Goal: Information Seeking & Learning: Find contact information

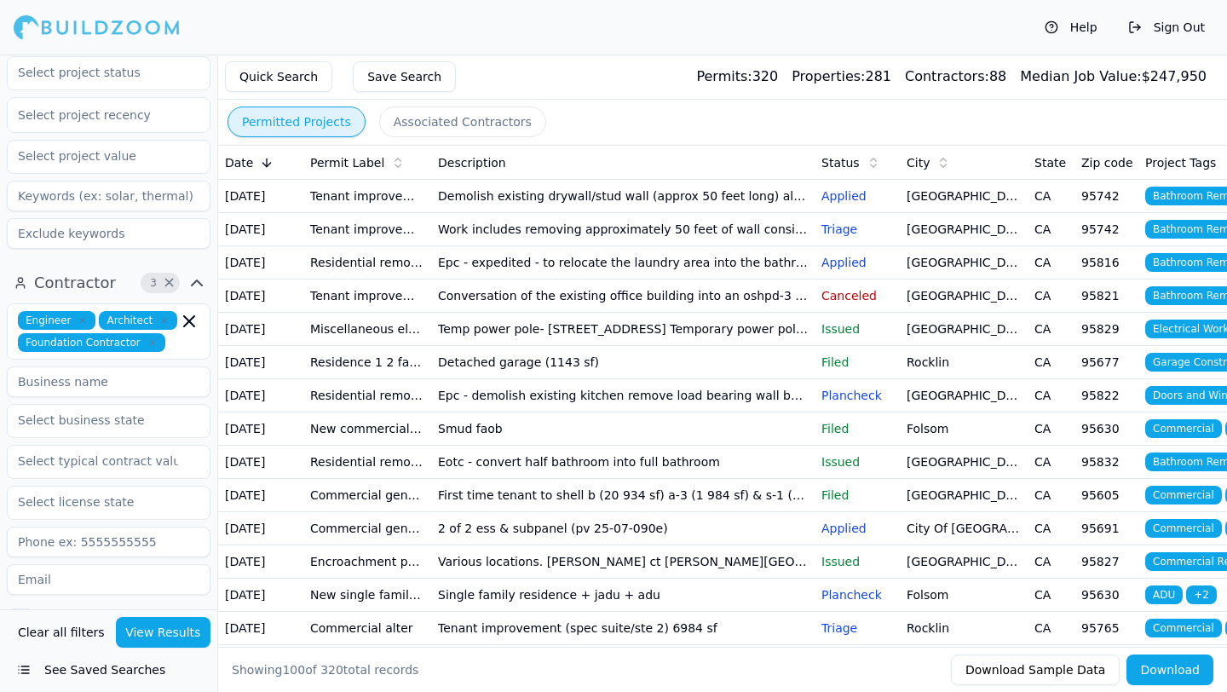
scroll to position [479, 0]
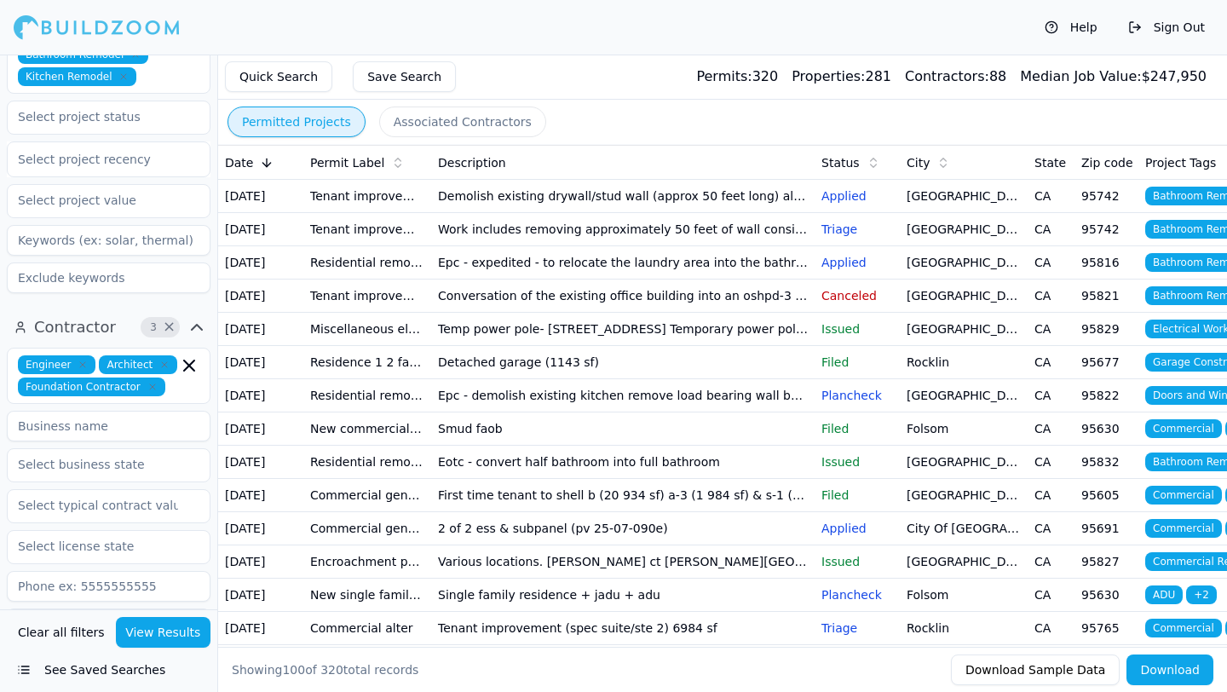
click at [435, 118] on button "Associated Contractors" at bounding box center [462, 121] width 167 height 31
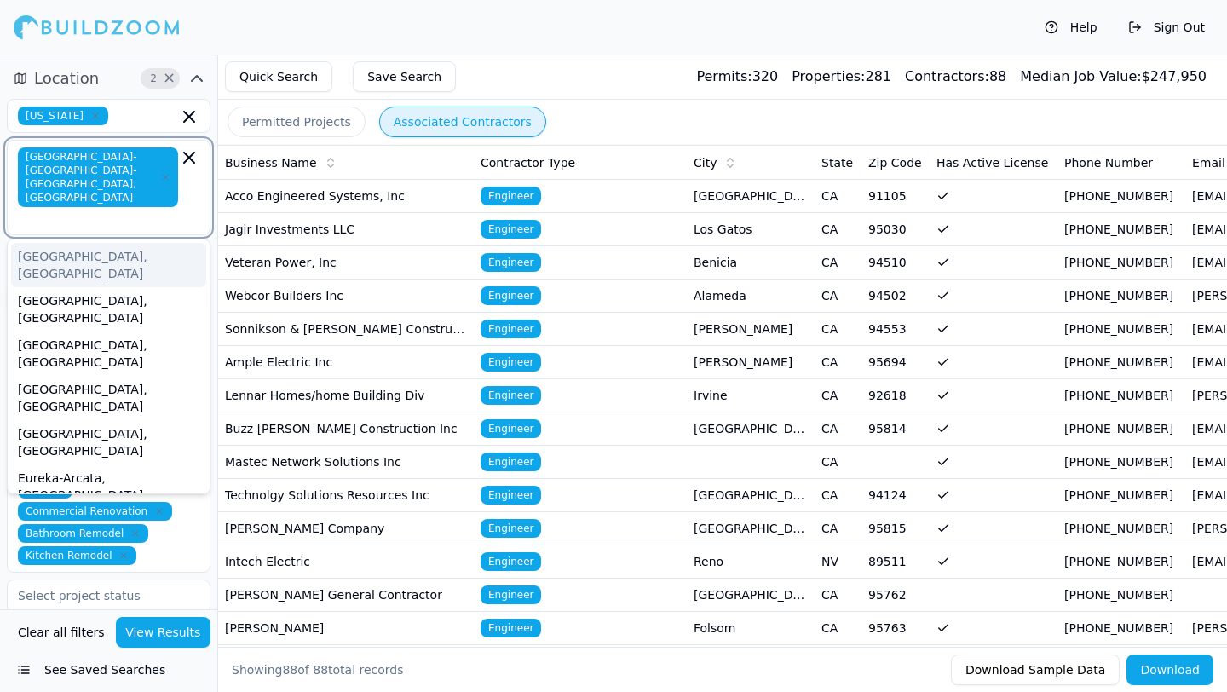
click at [147, 210] on input "text" at bounding box center [99, 218] width 157 height 17
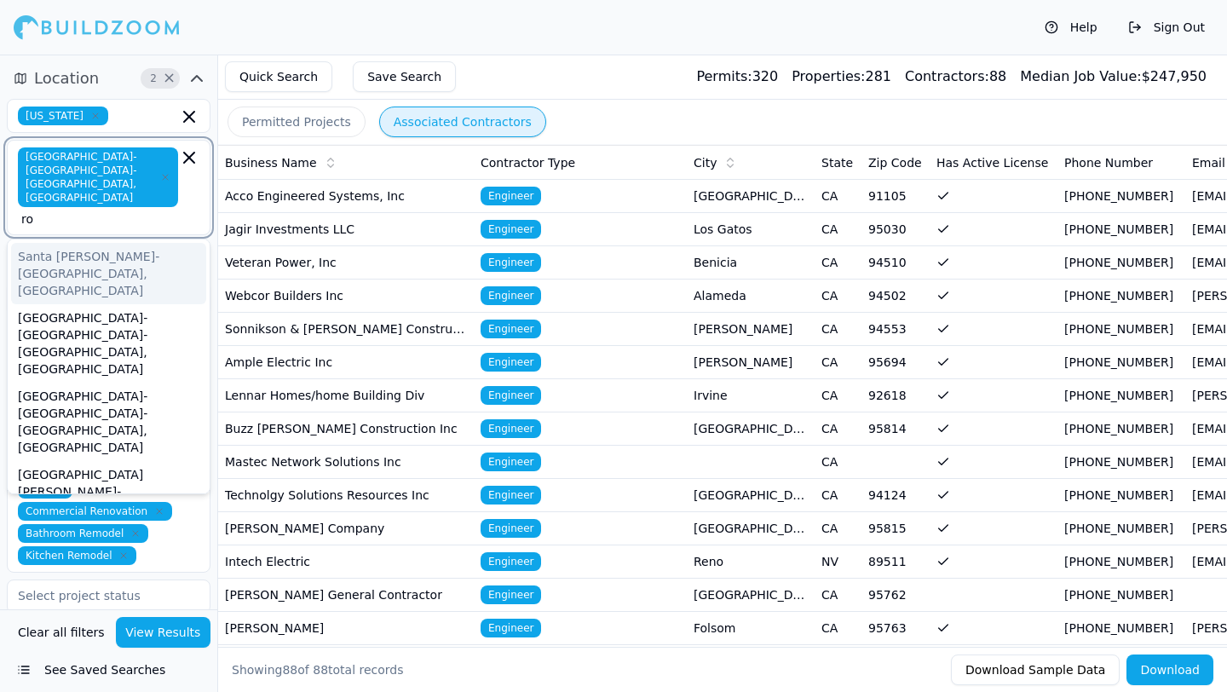
type input "r"
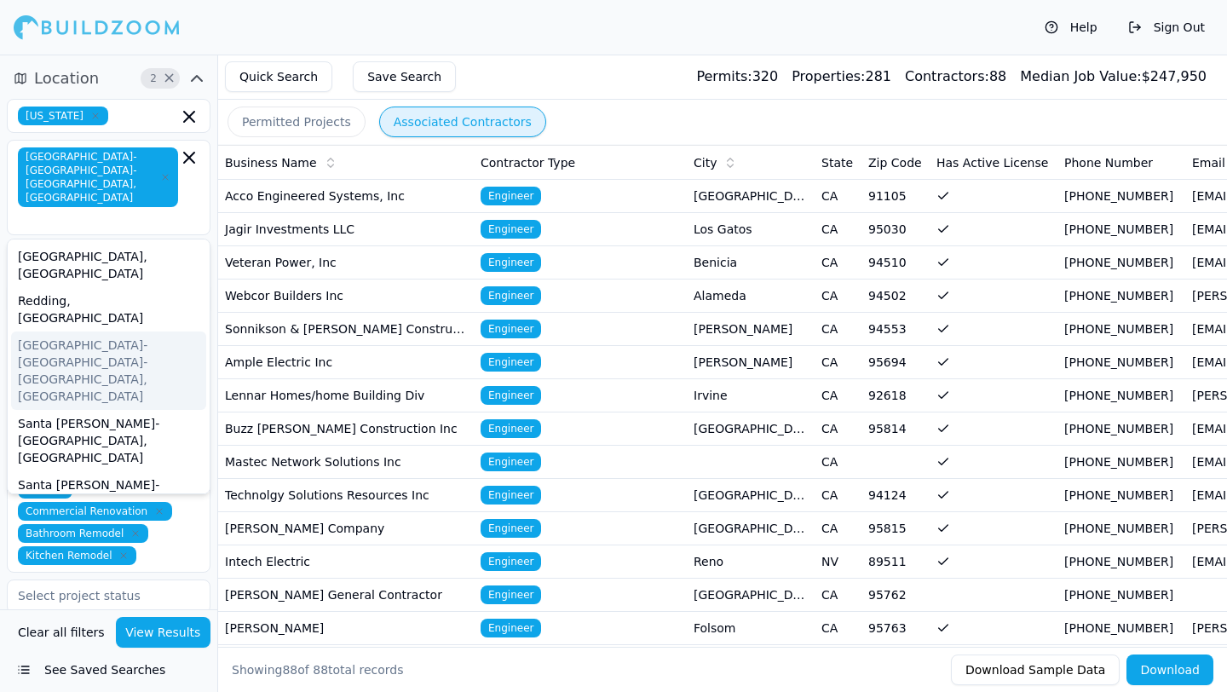
click at [603, 99] on div "Quick Search Save Search Permits: 320 Properties: 281 Contractors: 88 Median Jo…" at bounding box center [722, 77] width 1009 height 45
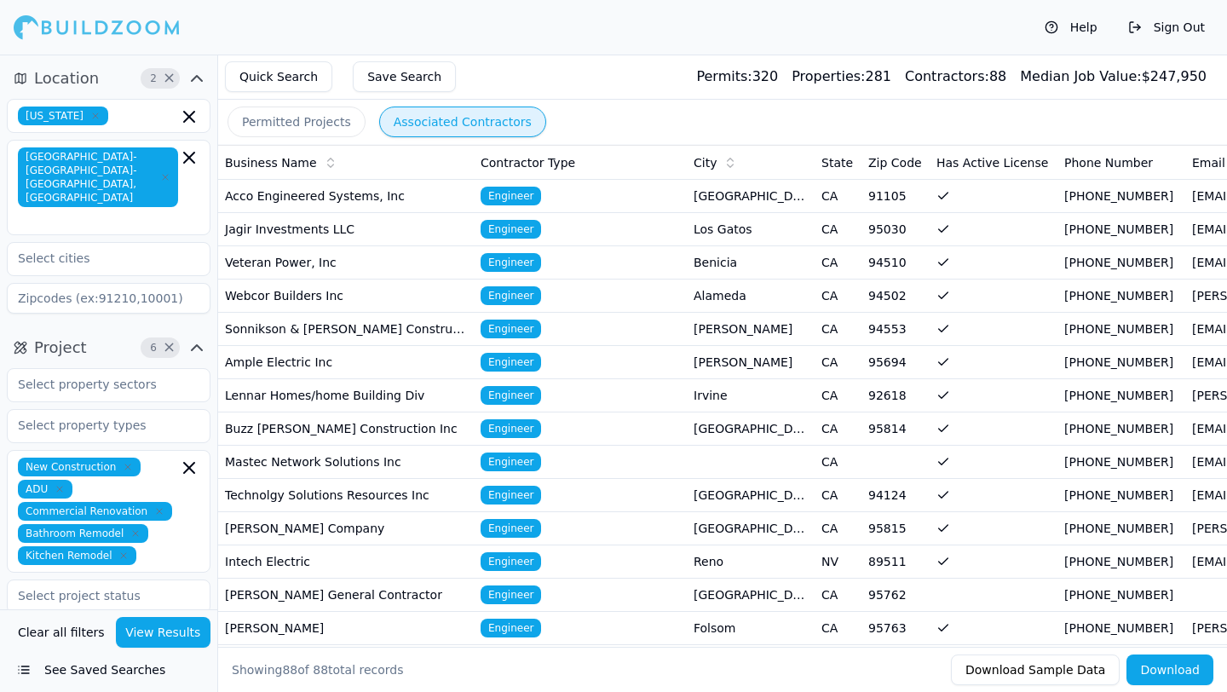
click at [622, 113] on div "Permitted Projects Associated Contractors" at bounding box center [722, 122] width 1009 height 44
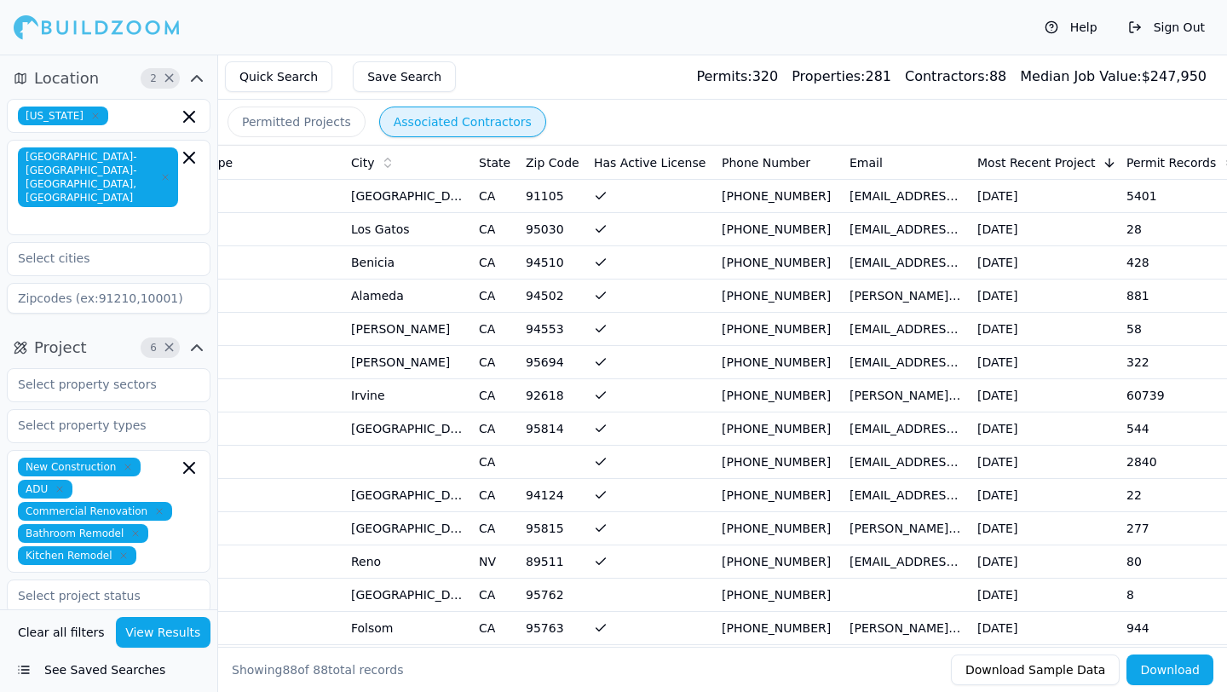
scroll to position [0, 344]
click at [922, 427] on td "[EMAIL_ADDRESS][DOMAIN_NAME]" at bounding box center [905, 428] width 128 height 33
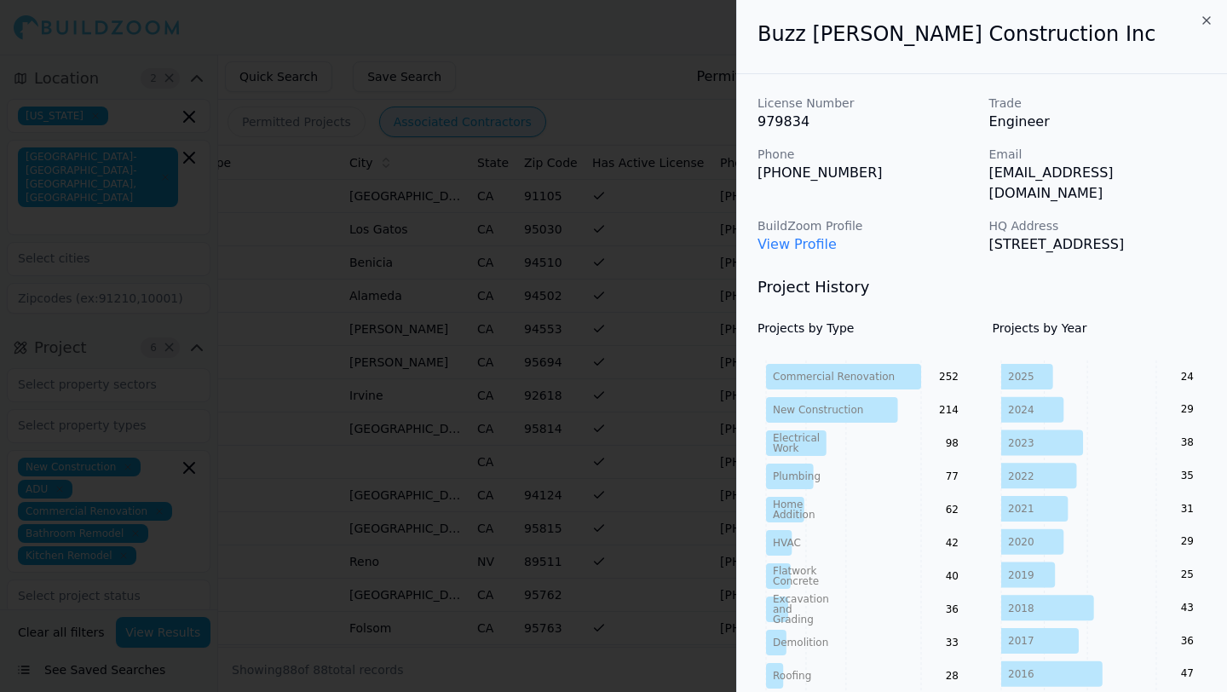
click at [635, 279] on div at bounding box center [613, 346] width 1227 height 692
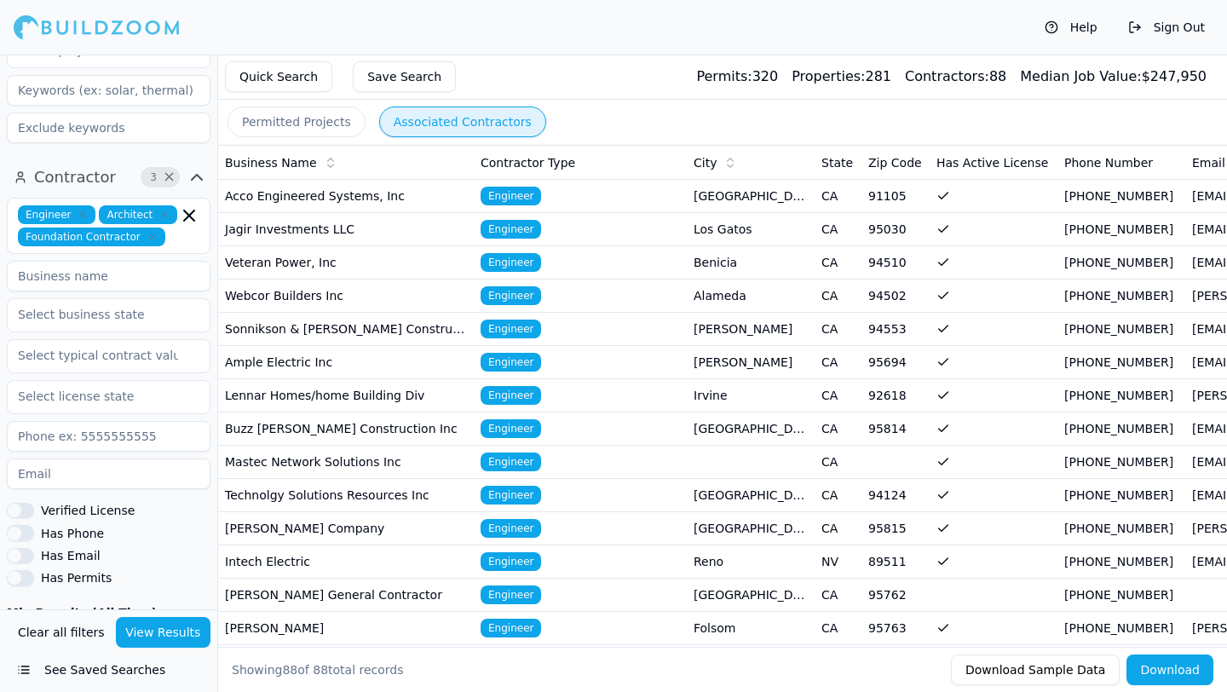
scroll to position [630, 0]
click at [81, 211] on icon "button" at bounding box center [82, 213] width 5 height 5
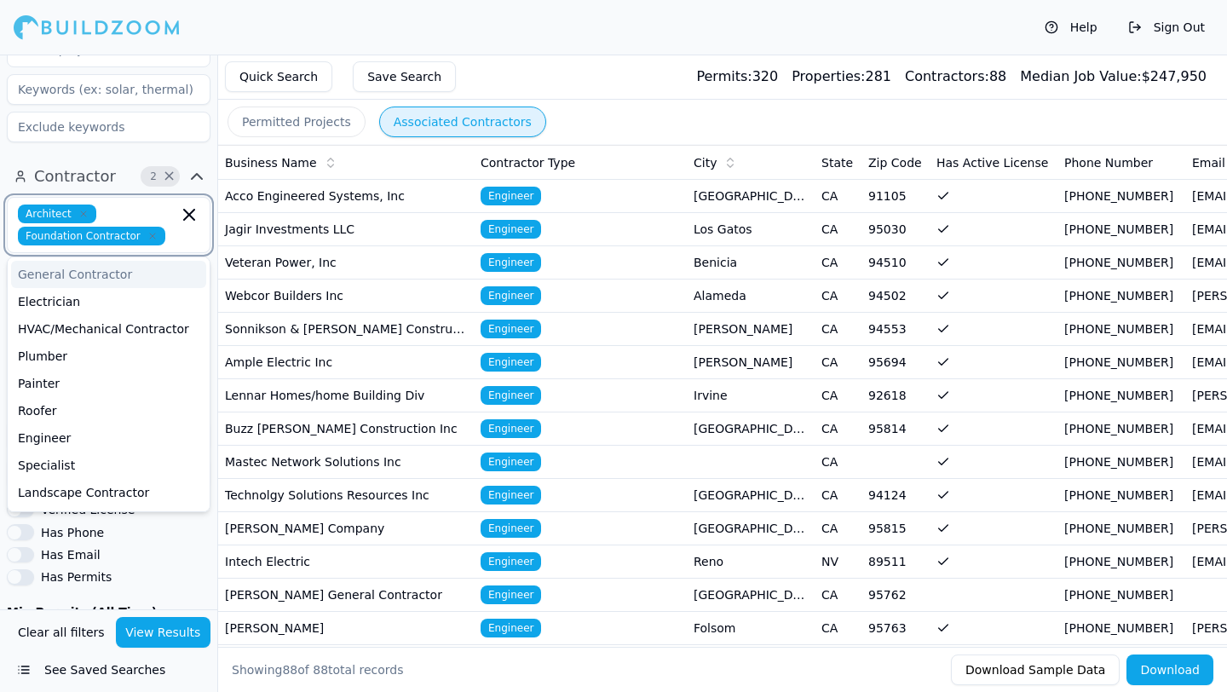
click at [147, 231] on icon "button" at bounding box center [152, 236] width 10 height 10
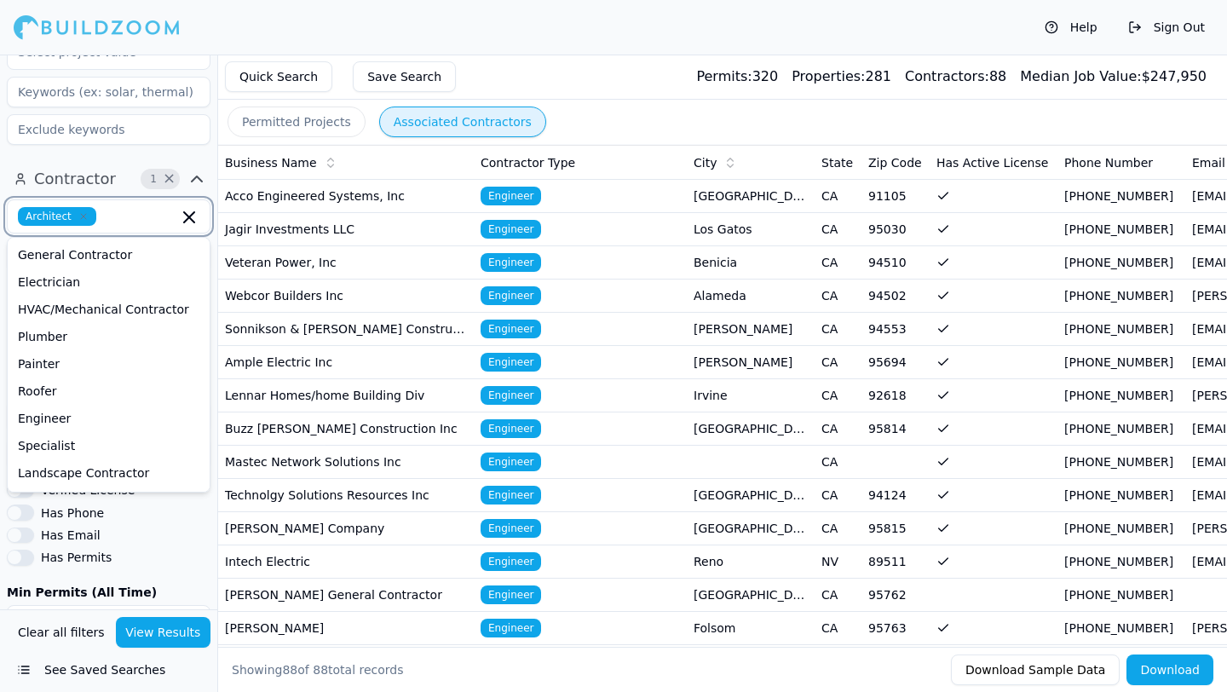
scroll to position [606, 0]
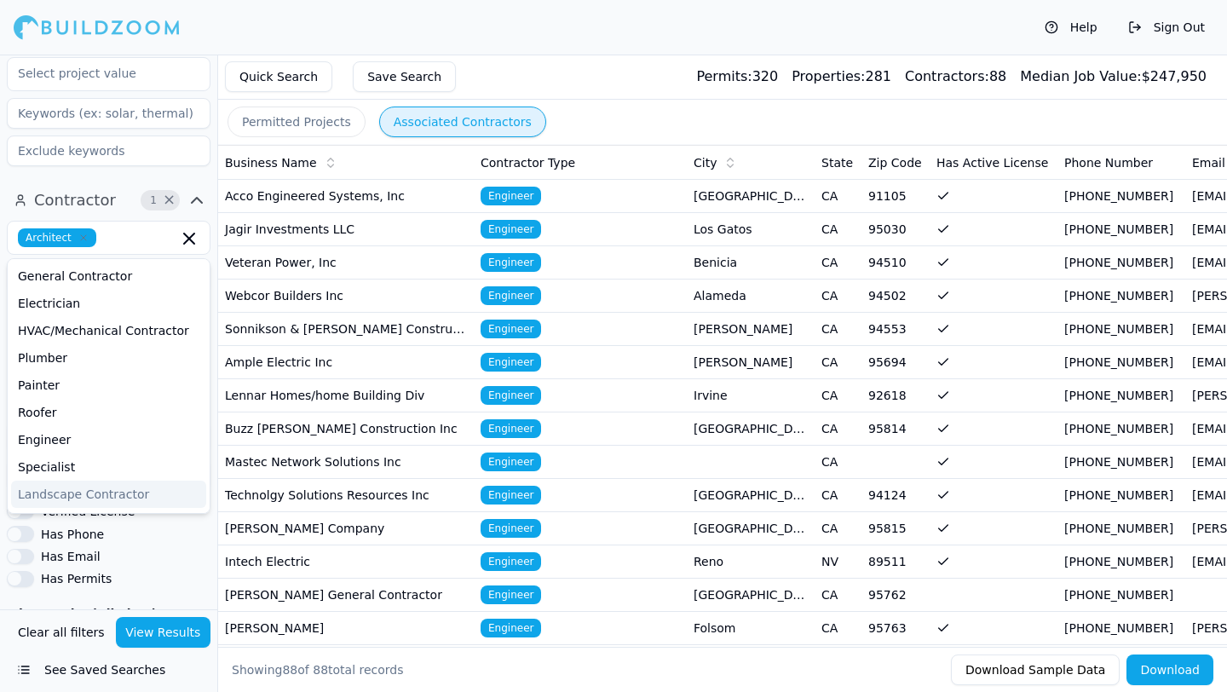
click at [184, 640] on button "View Results" at bounding box center [163, 632] width 95 height 31
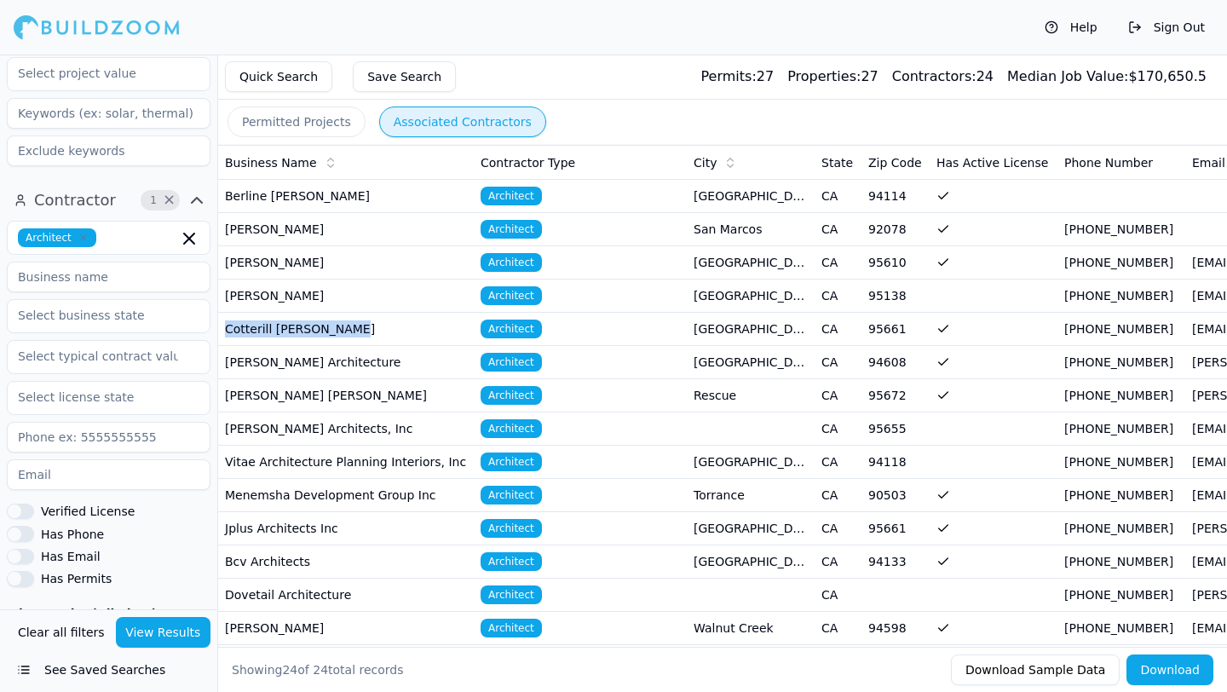
drag, startPoint x: 341, startPoint y: 332, endPoint x: 224, endPoint y: 335, distance: 116.7
click at [224, 335] on td "Cotterill [PERSON_NAME]" at bounding box center [346, 329] width 256 height 33
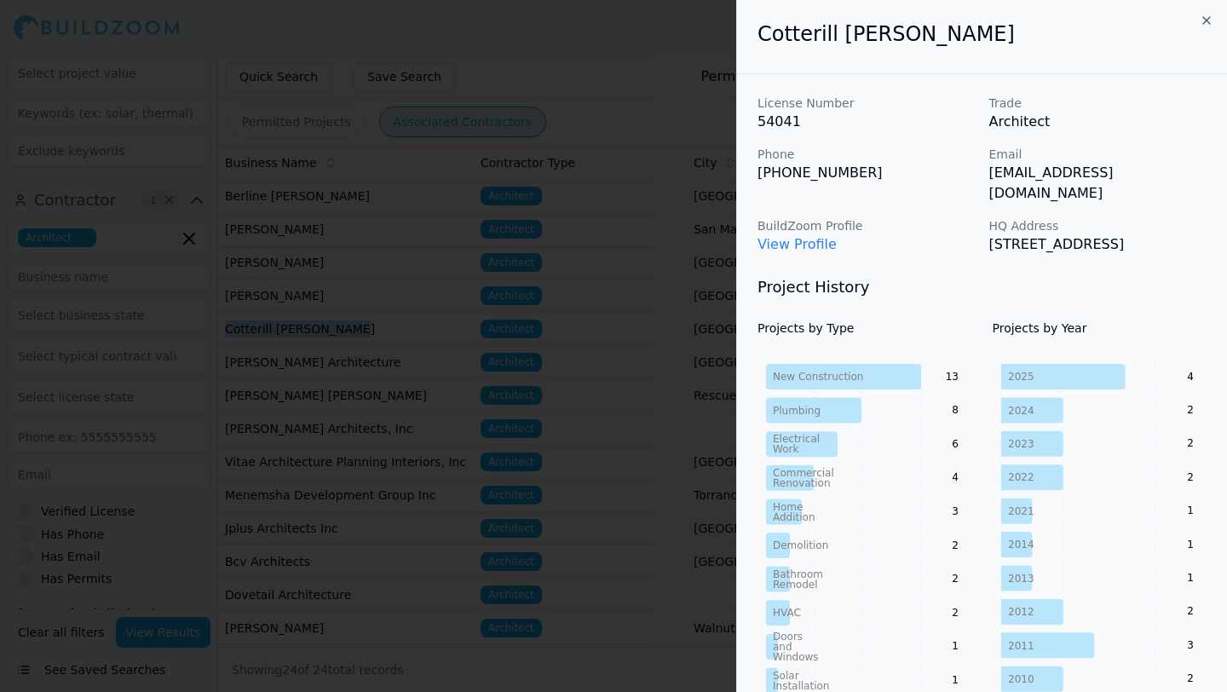
copy td "Cotterill [PERSON_NAME]"
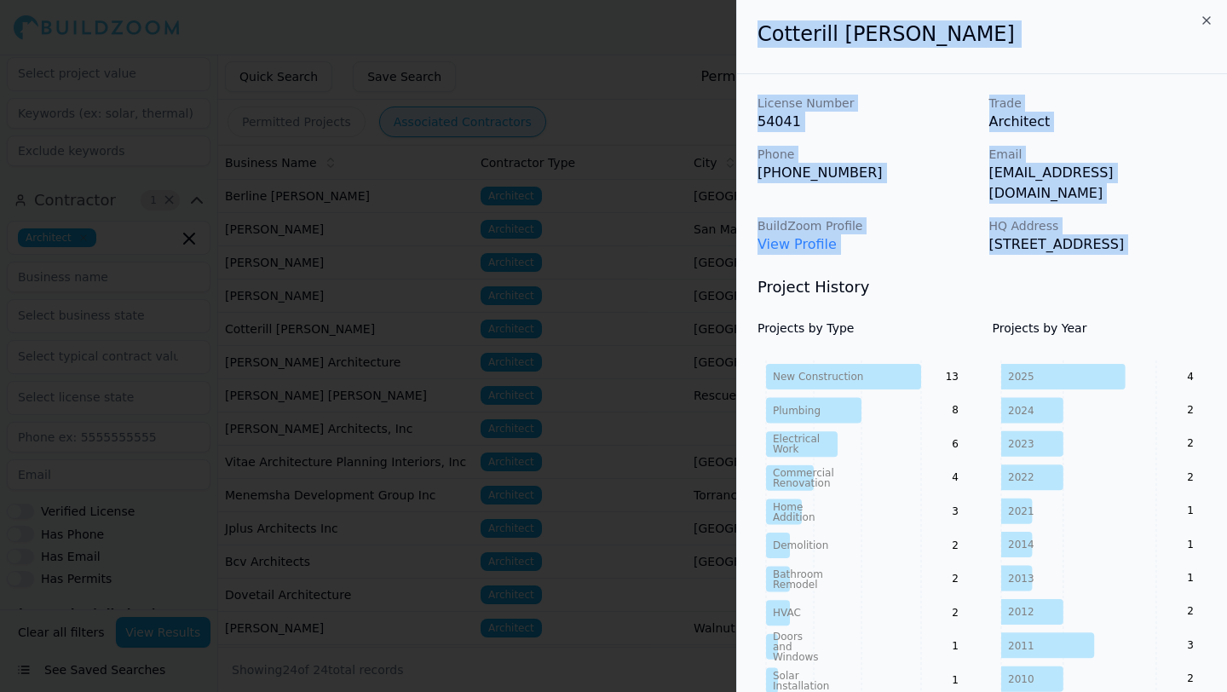
drag, startPoint x: 750, startPoint y: 39, endPoint x: 1185, endPoint y: 261, distance: 487.6
copy div "[PERSON_NAME] [PERSON_NAME] License Number 54041 Trade Architect Phone [PHONE_N…"
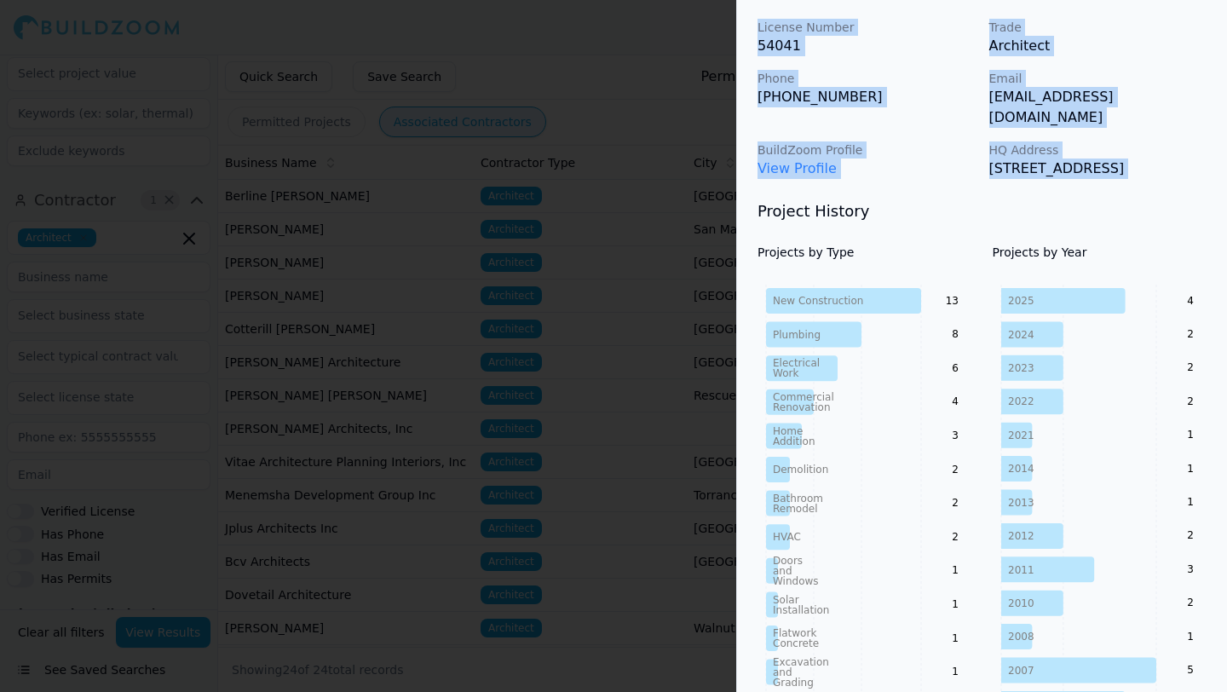
scroll to position [75, 0]
copy div "[PERSON_NAME] [PERSON_NAME] License Number 54041 Trade Architect Phone [PHONE_N…"
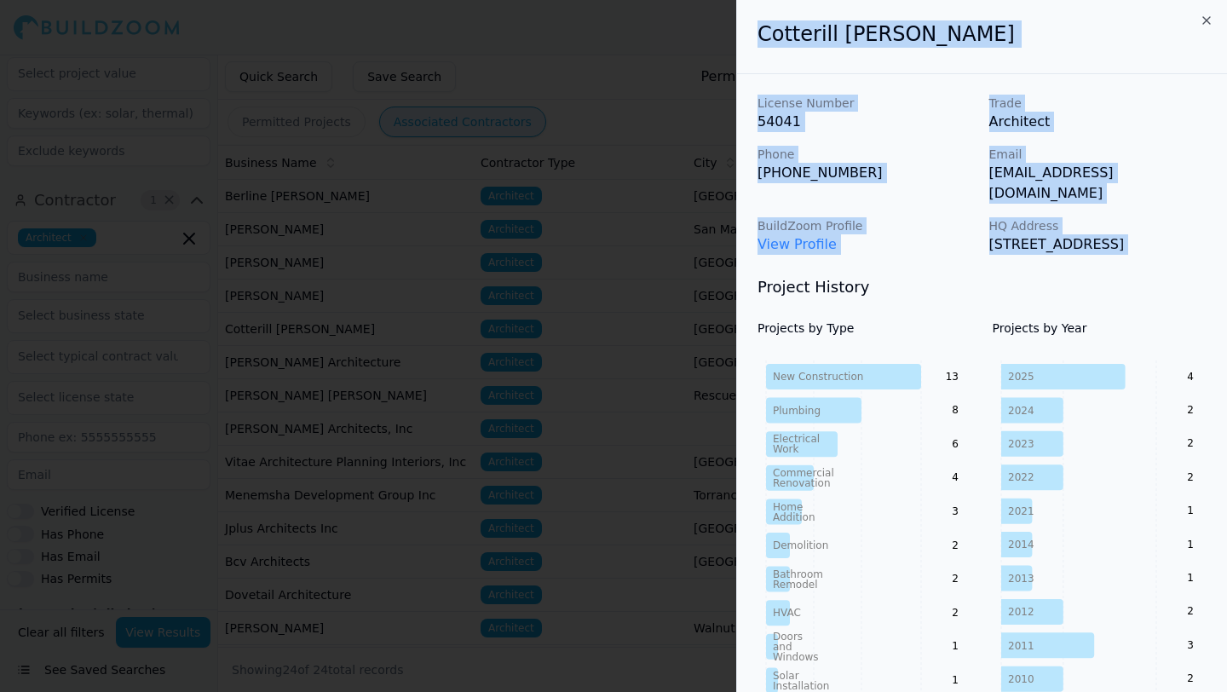
click at [653, 355] on div at bounding box center [613, 346] width 1227 height 692
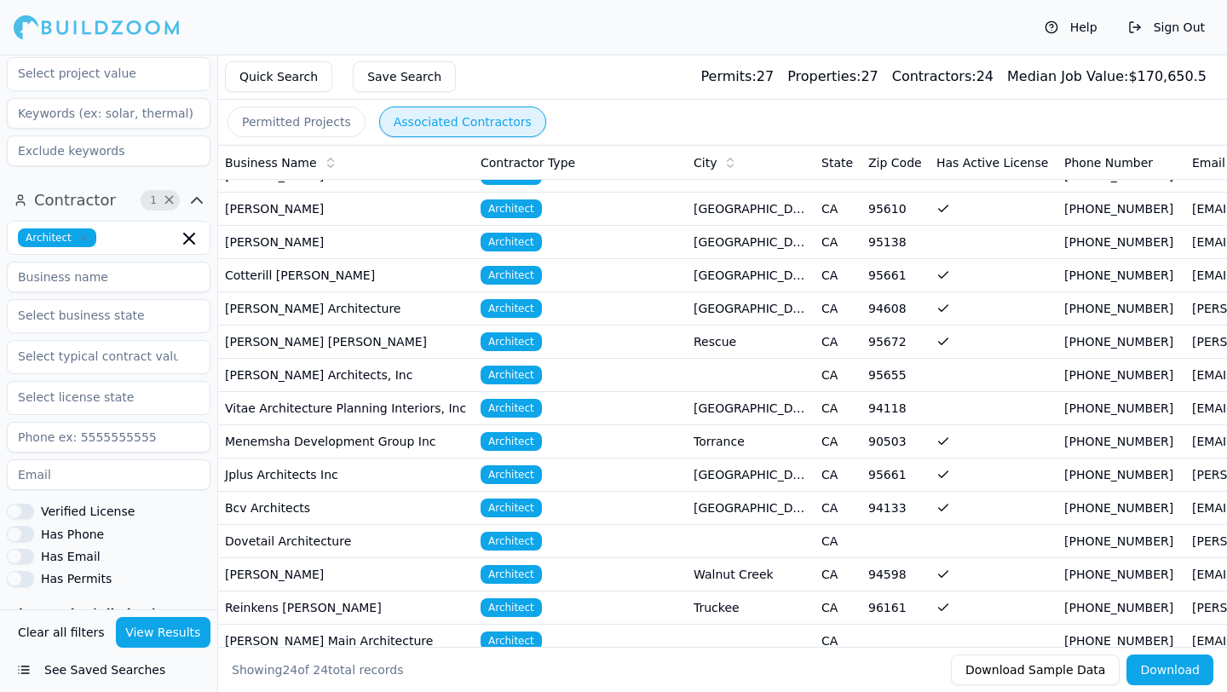
scroll to position [61, 0]
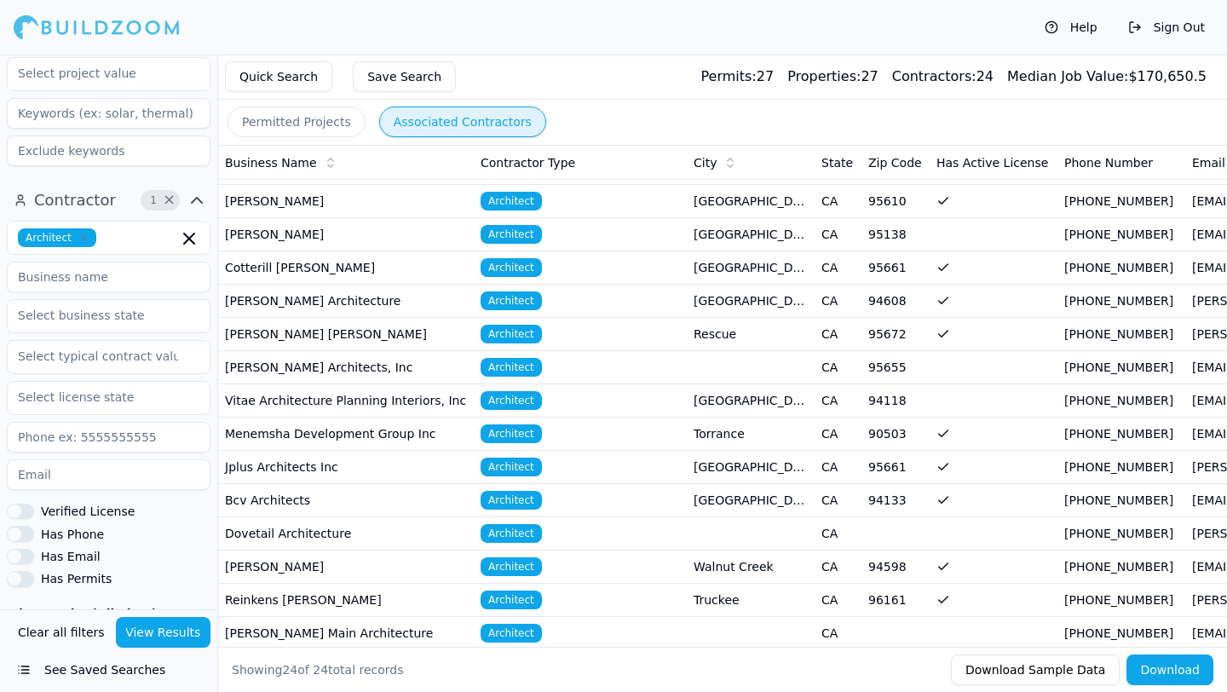
click at [416, 464] on td "Jplus Architects Inc" at bounding box center [346, 467] width 256 height 33
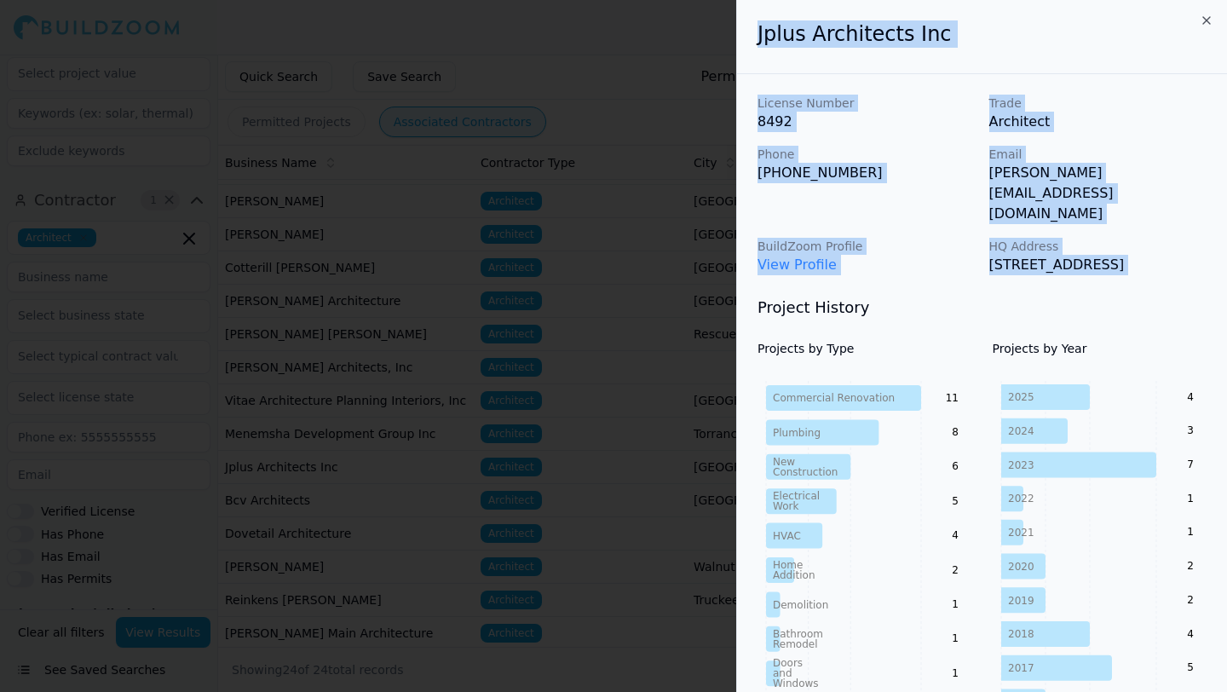
drag, startPoint x: 756, startPoint y: 29, endPoint x: 1094, endPoint y: 257, distance: 407.3
copy div "Jplus Architects Inc License Number 8492 Trade Architect Phone [PHONE_NUMBER] E…"
click at [436, 415] on div at bounding box center [613, 346] width 1227 height 692
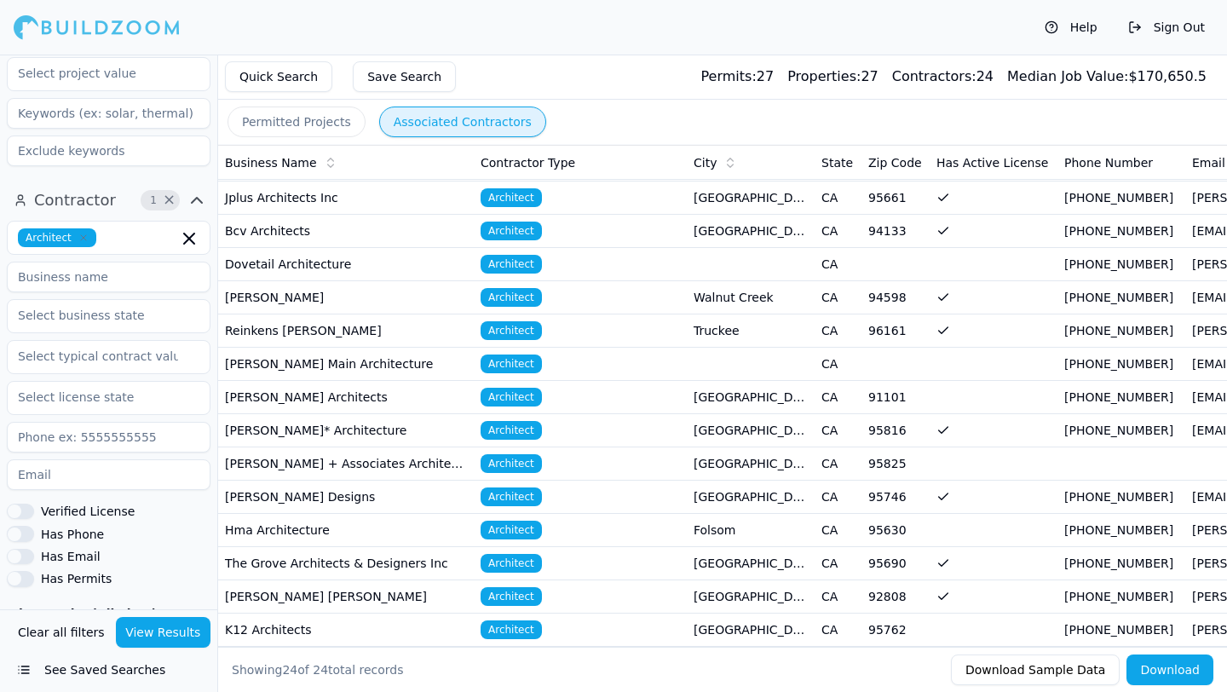
scroll to position [336, 0]
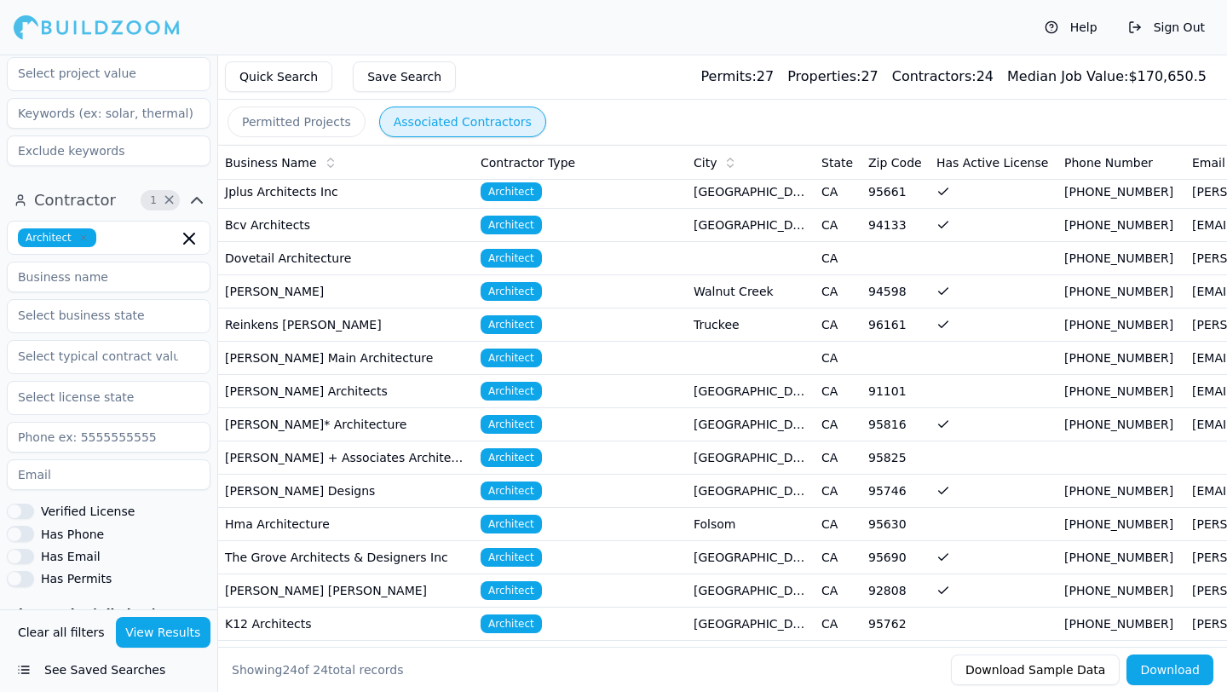
click at [395, 409] on td "[PERSON_NAME]* Architecture" at bounding box center [346, 424] width 256 height 33
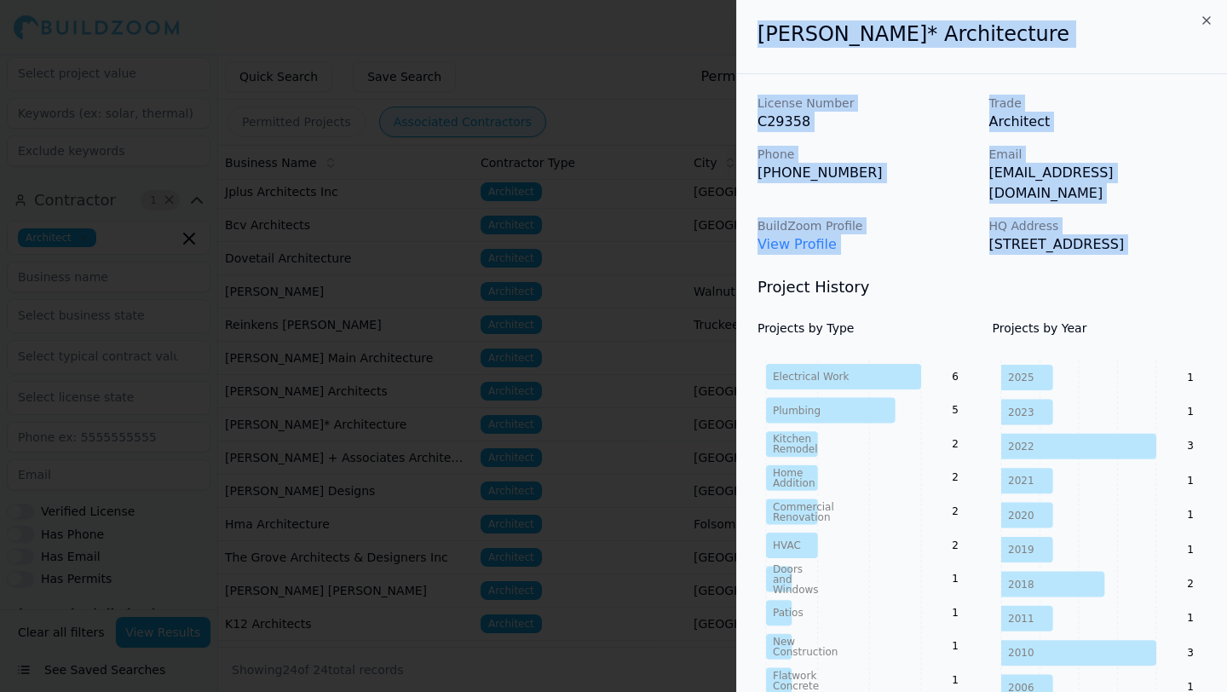
drag, startPoint x: 756, startPoint y: 32, endPoint x: 1114, endPoint y: 258, distance: 423.5
copy div "[PERSON_NAME]* Architecture License Number C29358 Trade Architect Phone [PHONE_…"
click at [1208, 20] on icon "button" at bounding box center [1206, 21] width 14 height 14
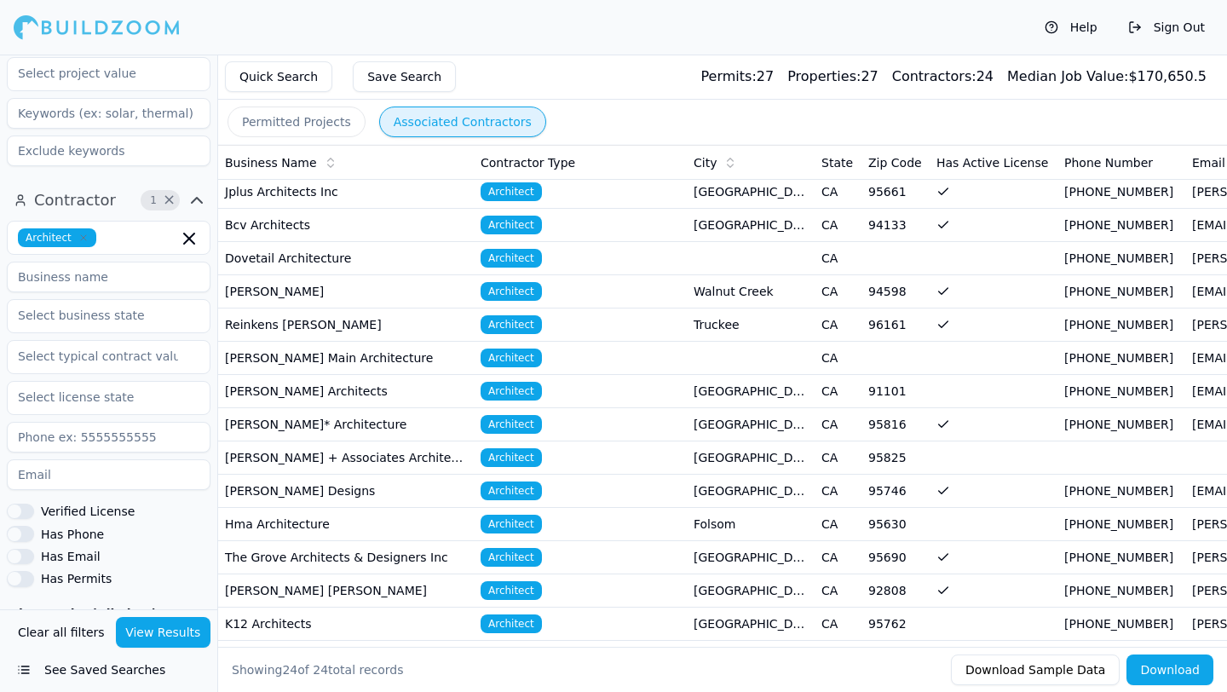
click at [353, 463] on td "[PERSON_NAME] + Associates Architects" at bounding box center [346, 457] width 256 height 33
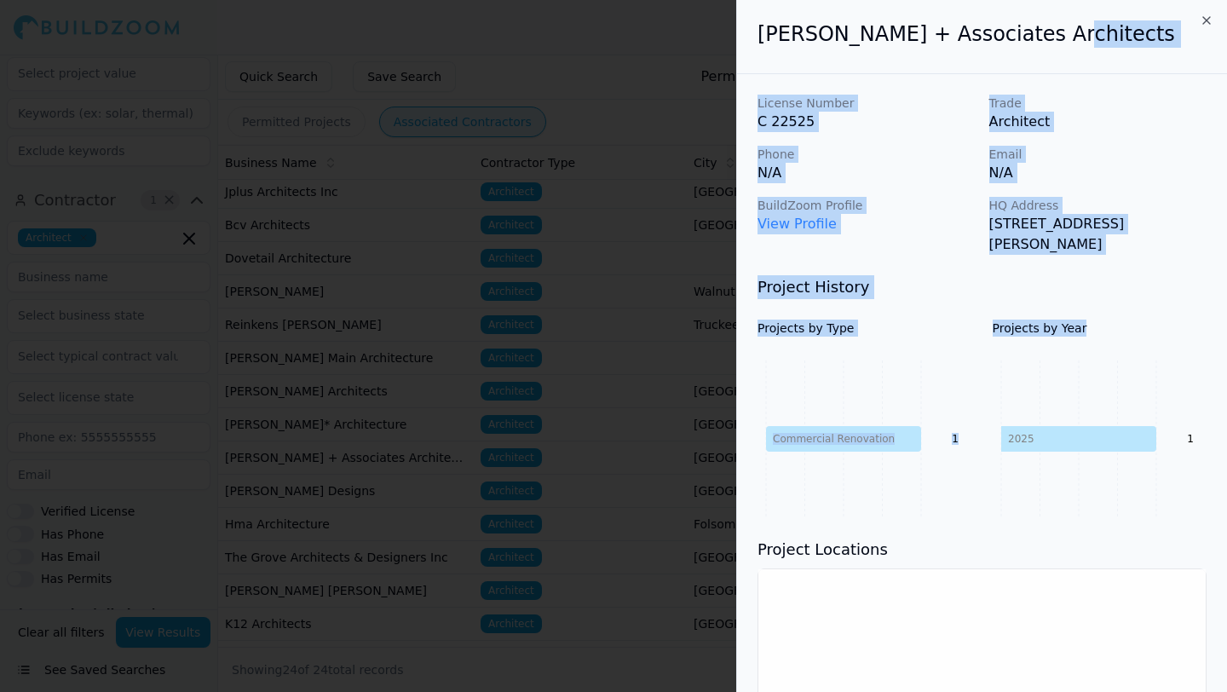
drag, startPoint x: 761, startPoint y: 49, endPoint x: 1150, endPoint y: 333, distance: 481.7
click at [1150, 333] on div "[PERSON_NAME] + Associates Architects License Number C 22525 Trade Architect Ph…" at bounding box center [982, 606] width 490 height 1212
copy div "License Number C 22525 Trade Architect Phone N/A Email N/A BuildZoom Profile Vi…"
click at [615, 428] on div at bounding box center [613, 346] width 1227 height 692
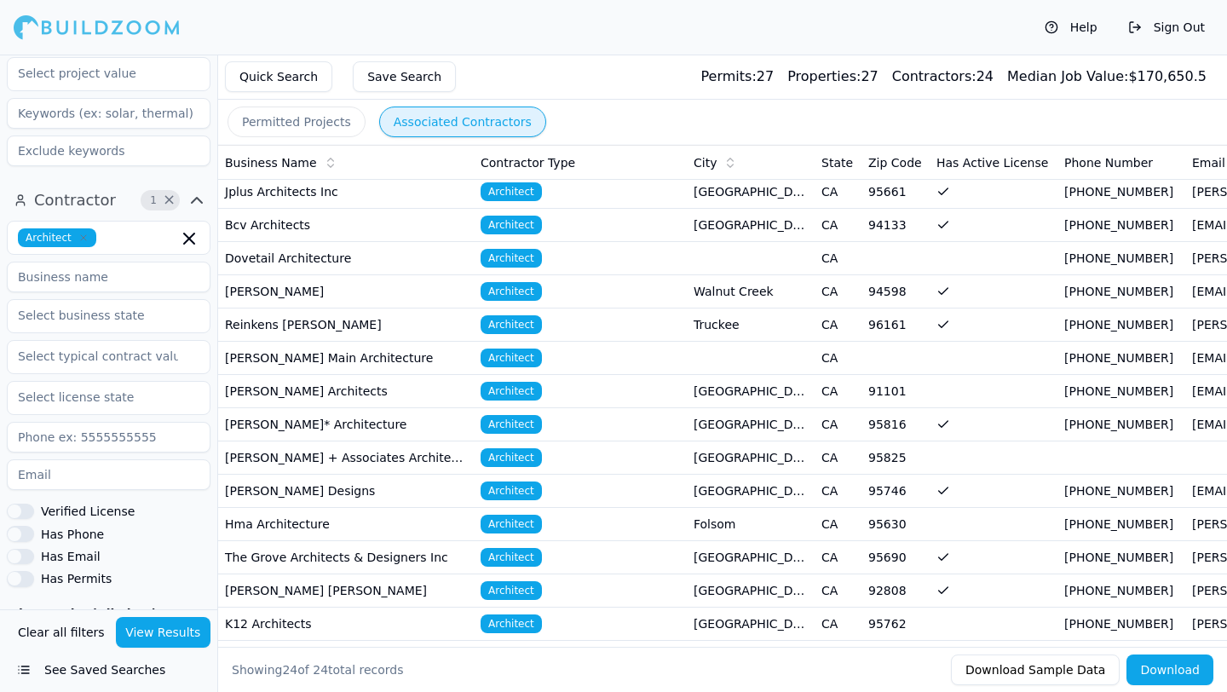
click at [442, 485] on td "[PERSON_NAME] Designs" at bounding box center [346, 490] width 256 height 33
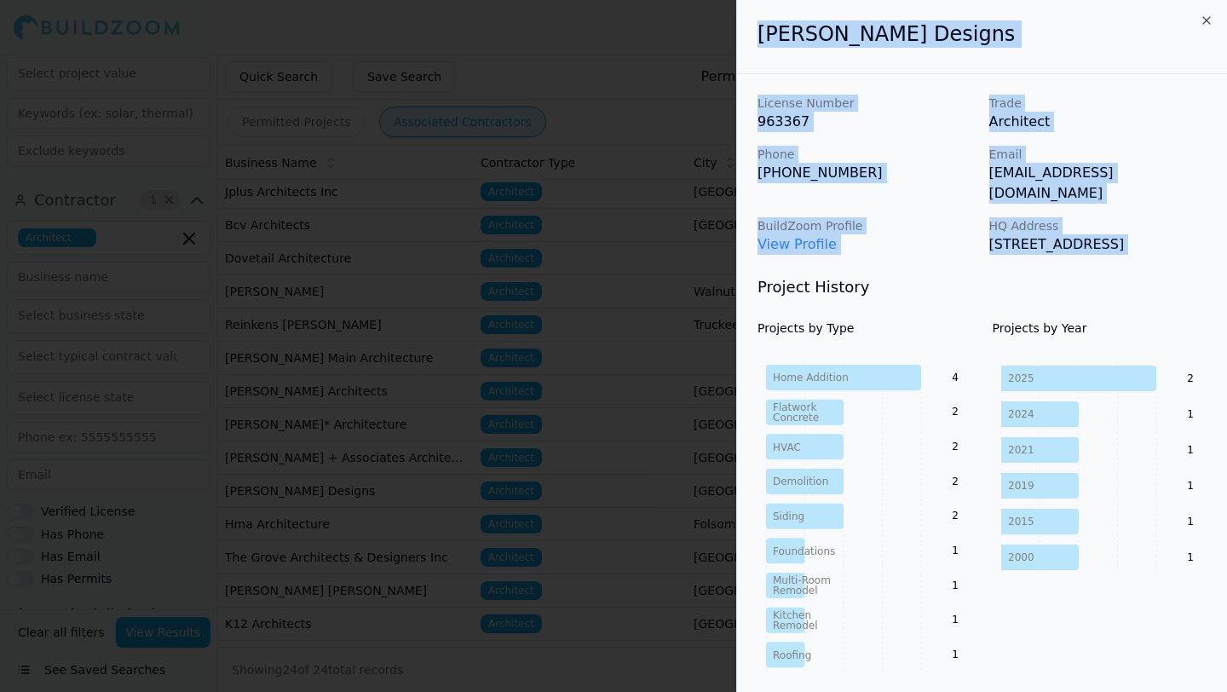
drag, startPoint x: 759, startPoint y: 26, endPoint x: 1176, endPoint y: 267, distance: 481.6
copy div "[PERSON_NAME] Designs License Number 963367 Trade Architect Phone [PHONE_NUMBER…"
click at [390, 343] on div at bounding box center [613, 346] width 1227 height 692
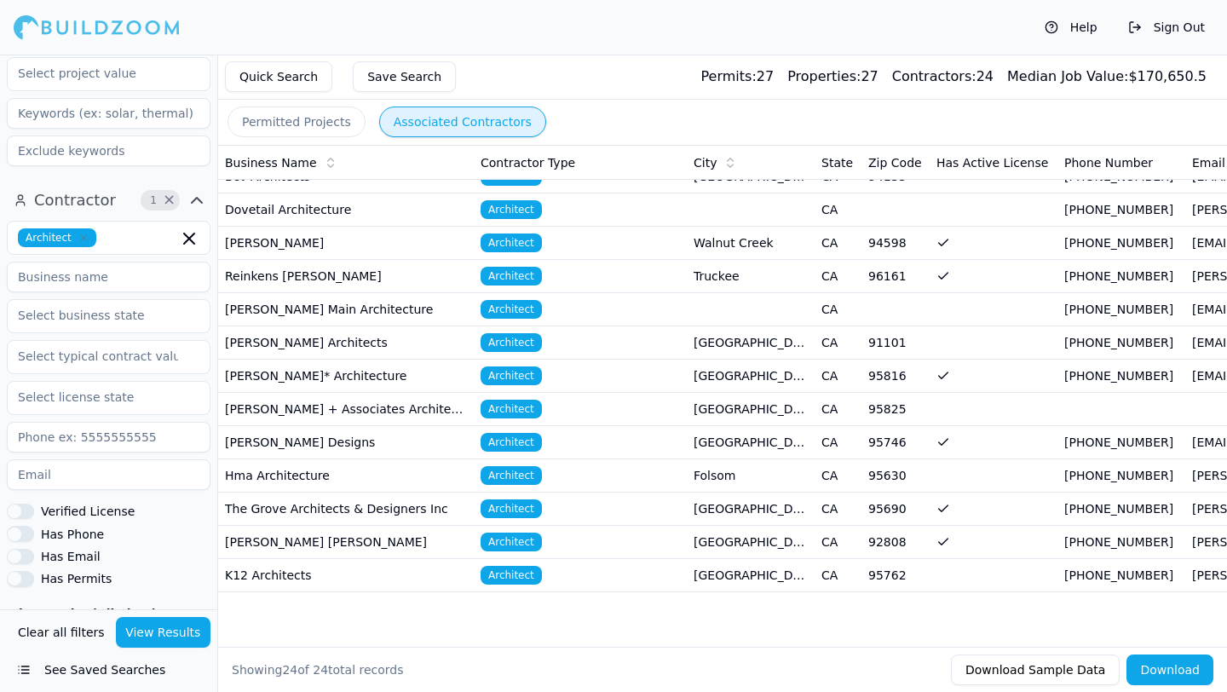
scroll to position [0, 0]
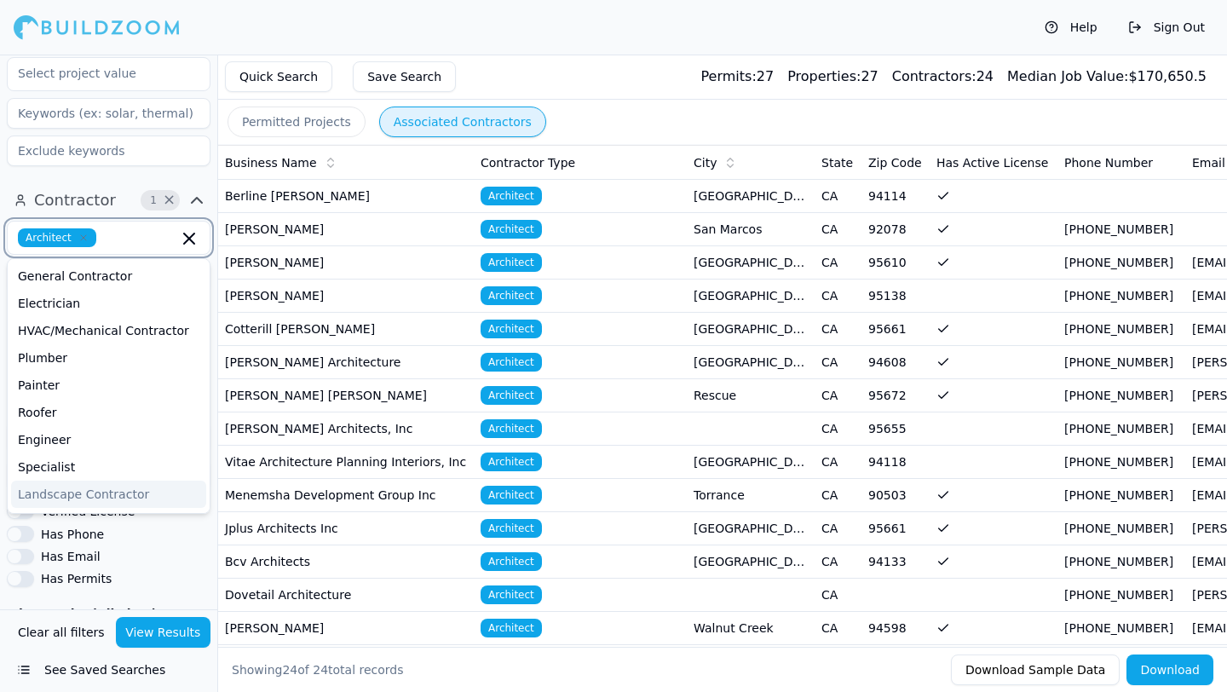
click at [106, 228] on input "text" at bounding box center [140, 237] width 75 height 19
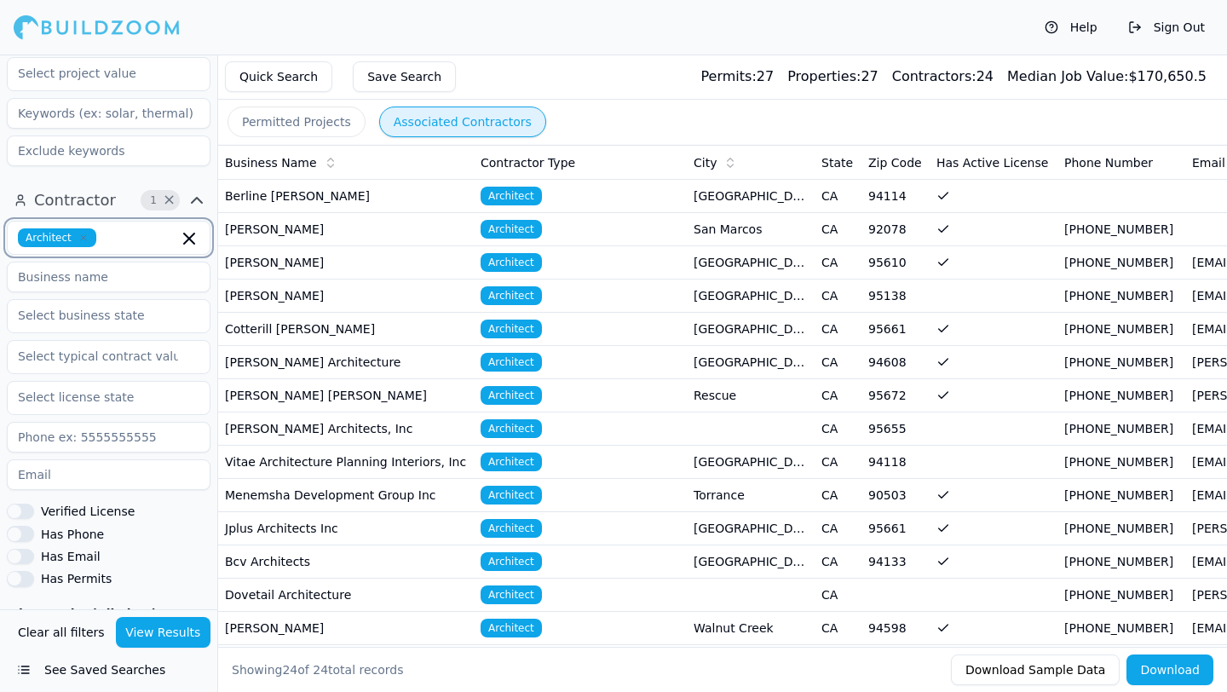
click at [191, 233] on icon "button" at bounding box center [189, 238] width 10 height 10
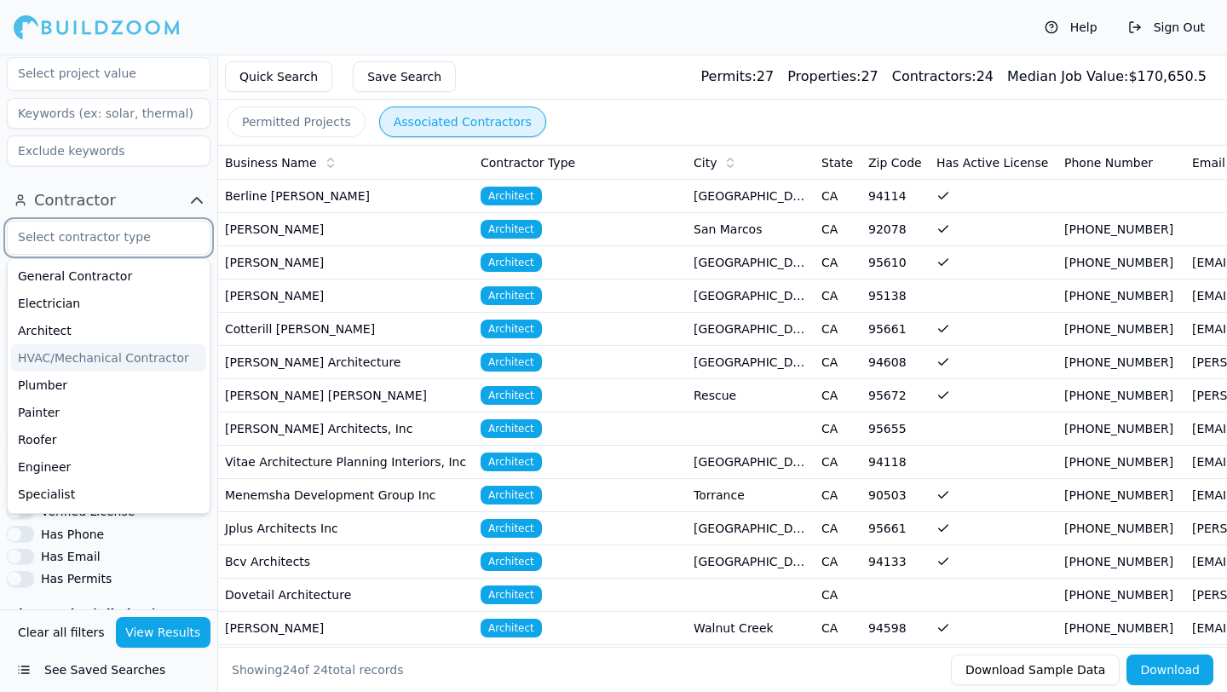
scroll to position [724, 0]
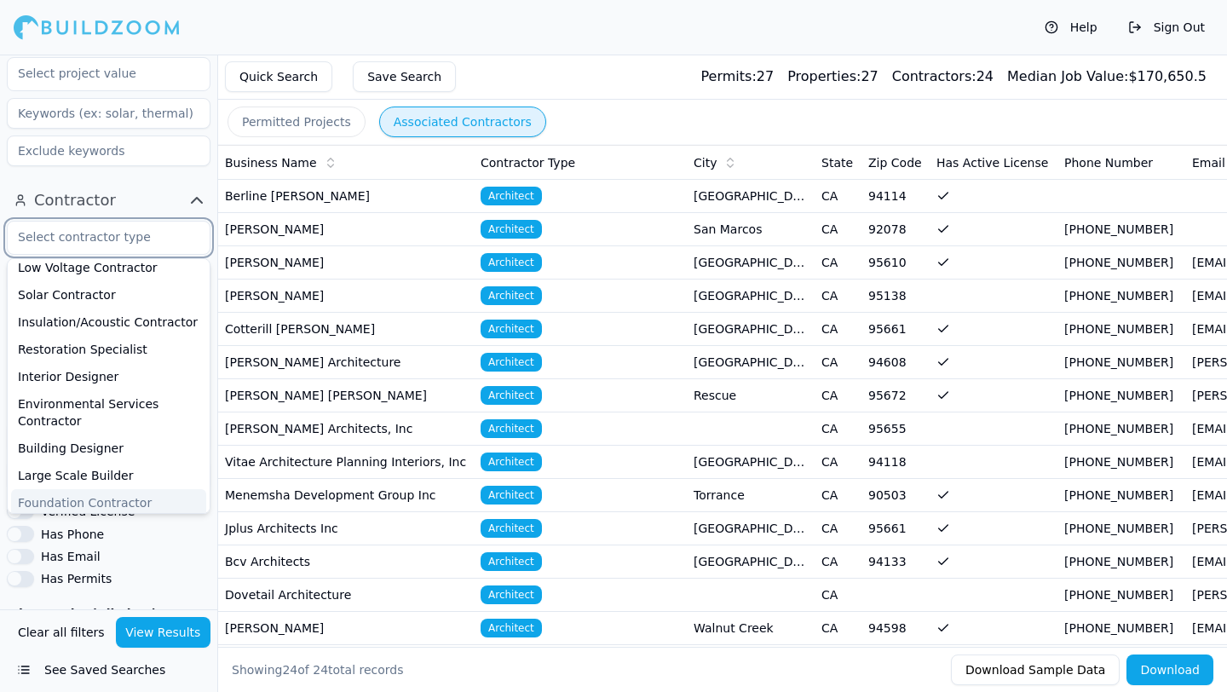
click at [119, 489] on div "Foundation Contractor" at bounding box center [108, 502] width 195 height 27
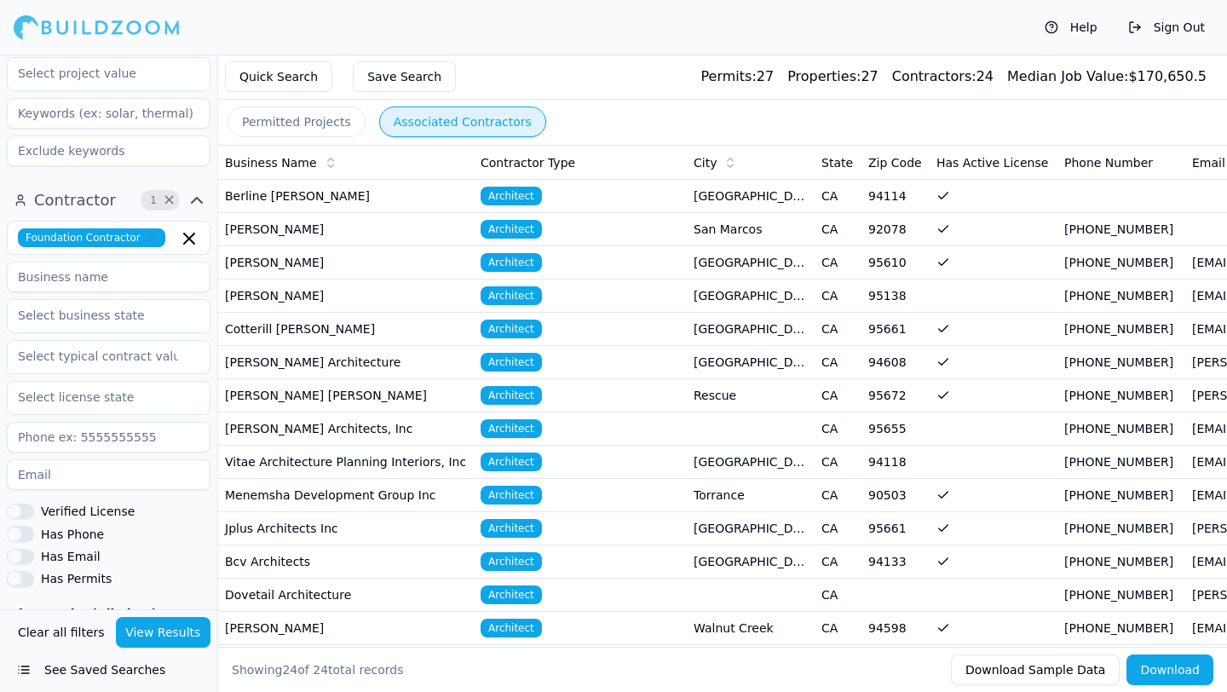
click at [600, 85] on div "Quick Search Save Search Permits: 27 Properties: 27 Contractors: 24 Median Job …" at bounding box center [722, 77] width 1009 height 45
click at [135, 644] on button "View Results" at bounding box center [163, 632] width 95 height 31
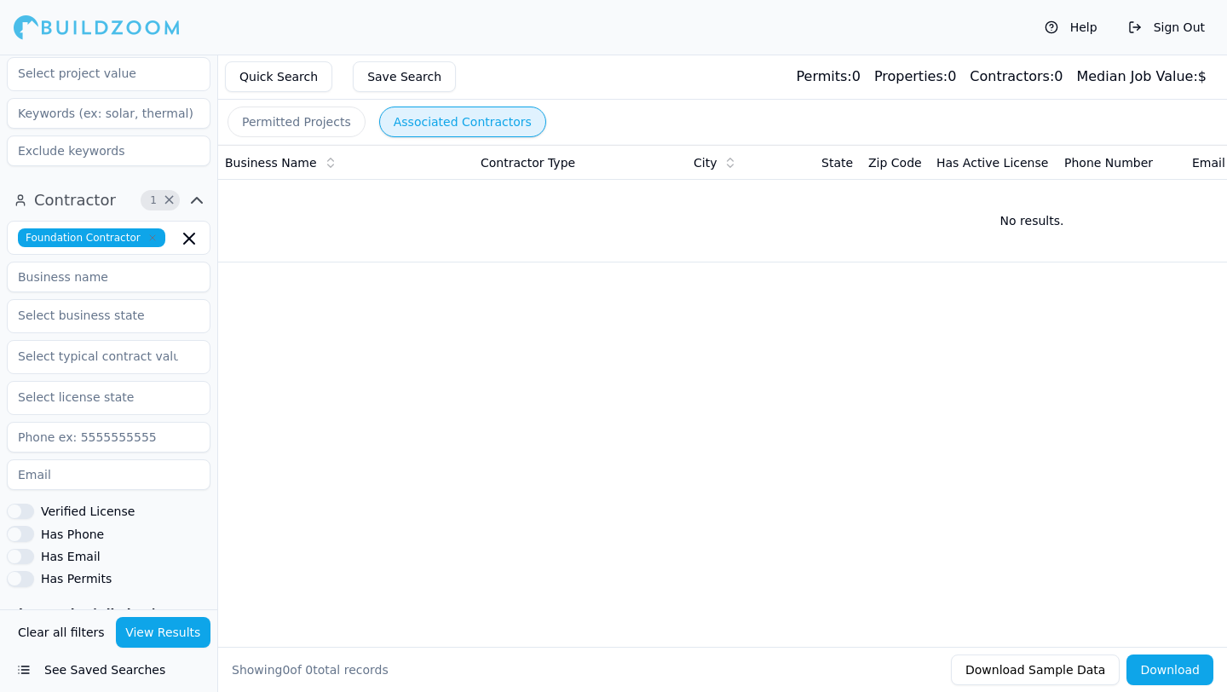
click at [159, 228] on span "Foundation Contractor" at bounding box center [91, 237] width 147 height 19
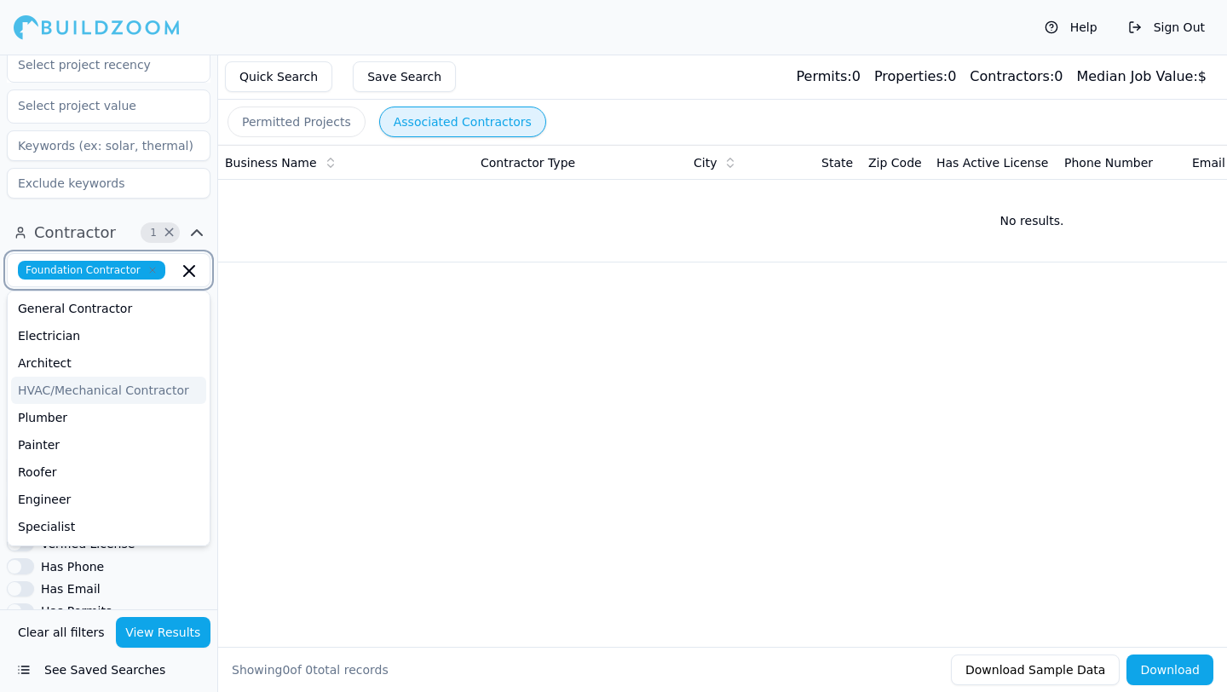
scroll to position [572, 0]
click at [100, 323] on div "Electrician" at bounding box center [108, 336] width 195 height 27
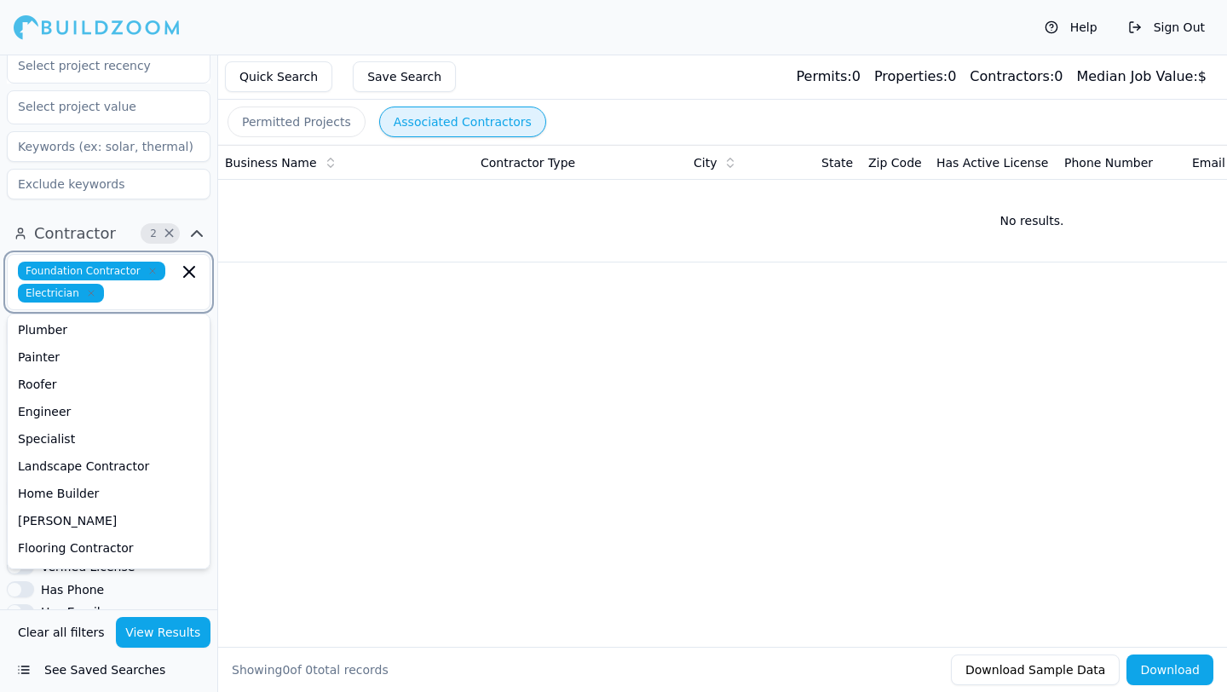
scroll to position [87, 0]
click at [107, 367] on div "Roofer" at bounding box center [108, 380] width 195 height 27
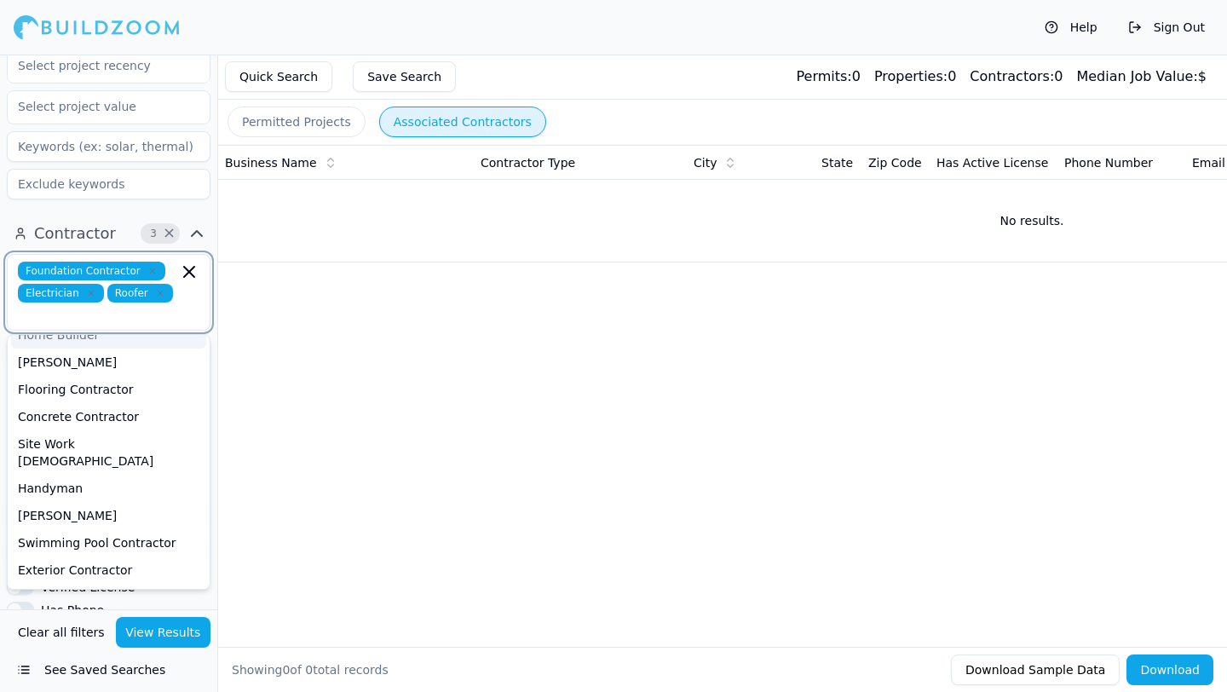
scroll to position [236, 0]
click at [122, 375] on div "Flooring Contractor" at bounding box center [108, 388] width 195 height 27
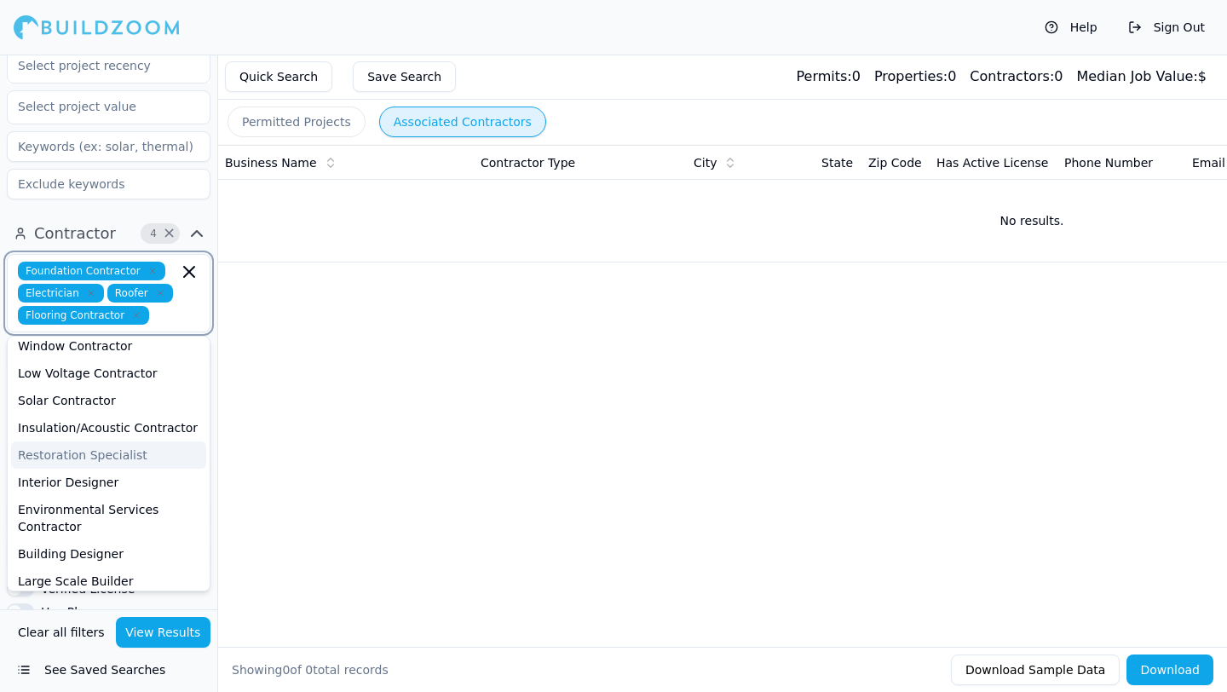
scroll to position [490, 0]
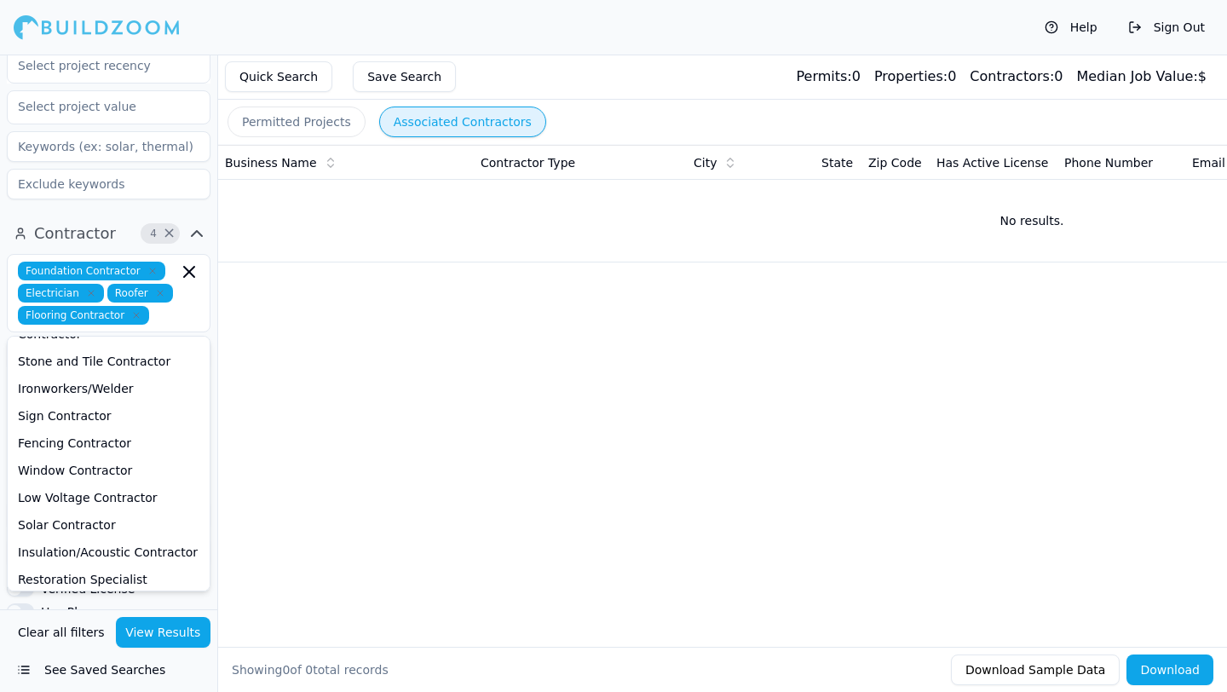
click at [175, 635] on button "View Results" at bounding box center [163, 632] width 95 height 31
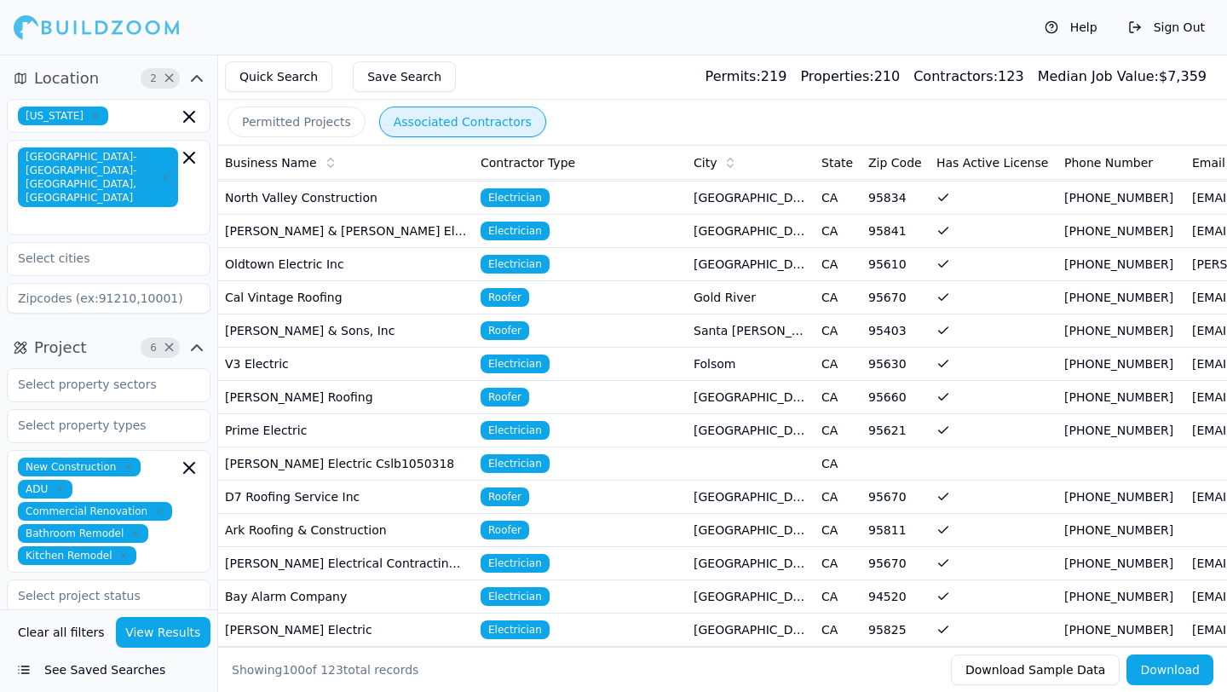
scroll to position [0, 0]
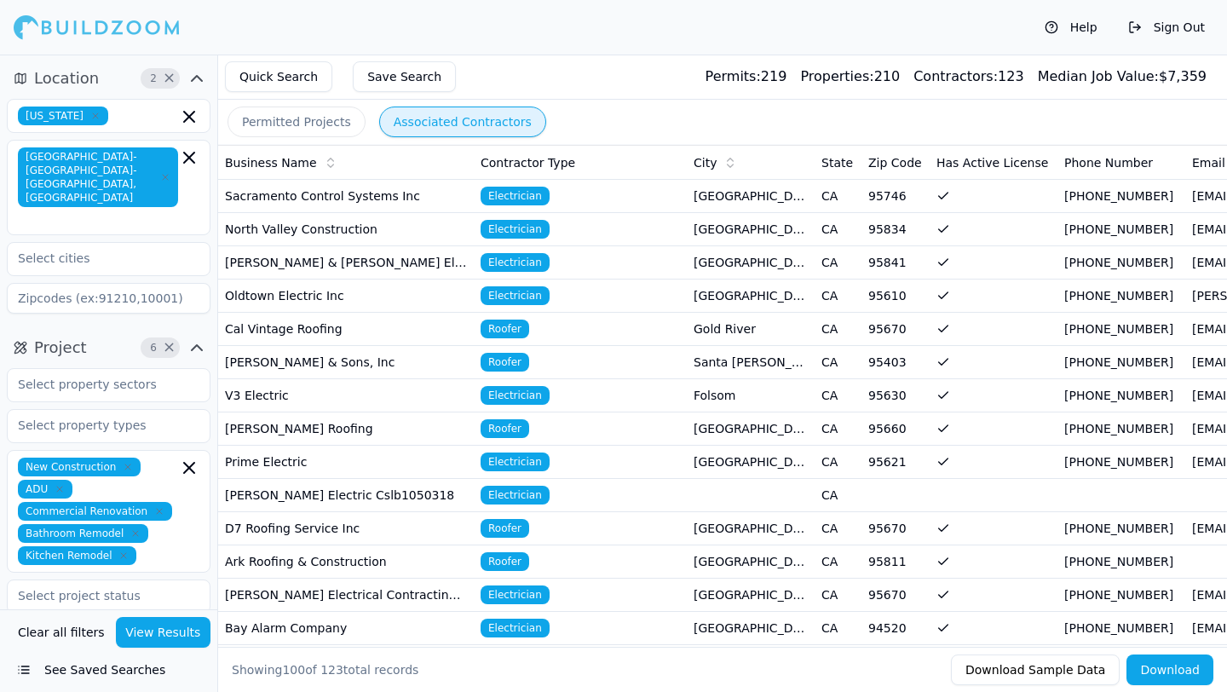
click at [419, 260] on td "[PERSON_NAME] & [PERSON_NAME] Electric Inc" at bounding box center [346, 262] width 256 height 33
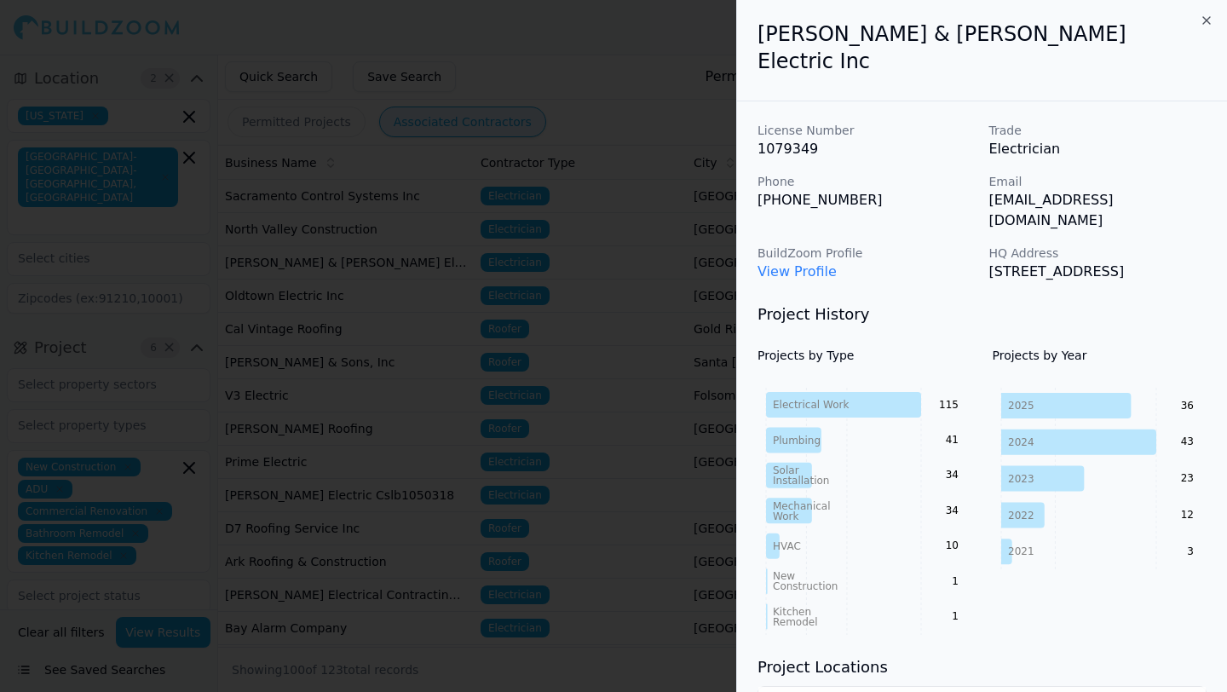
drag, startPoint x: 753, startPoint y: 26, endPoint x: 1161, endPoint y: 239, distance: 459.9
click at [1161, 239] on div "[PERSON_NAME] & [PERSON_NAME] Electric Inc License Number 1079349 Trade Electri…" at bounding box center [982, 665] width 490 height 1330
copy div "[PERSON_NAME] & [PERSON_NAME] Electric Inc License Number 1079349 Trade Electri…"
click at [387, 384] on div at bounding box center [613, 346] width 1227 height 692
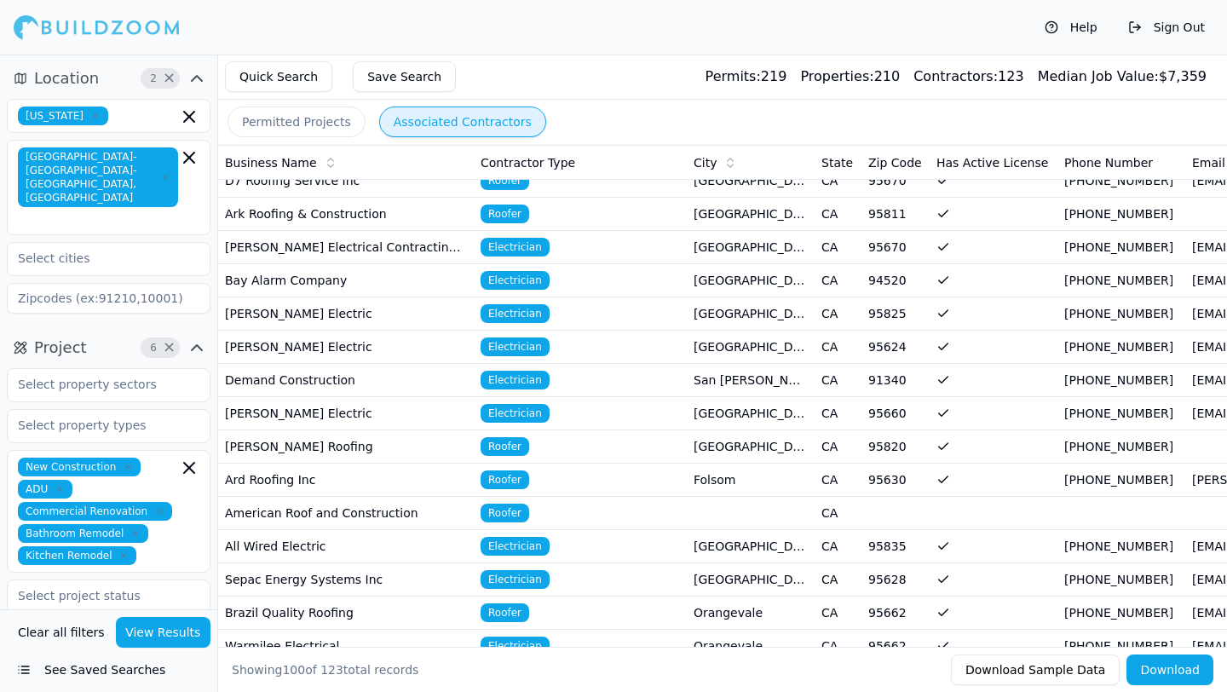
scroll to position [351, 0]
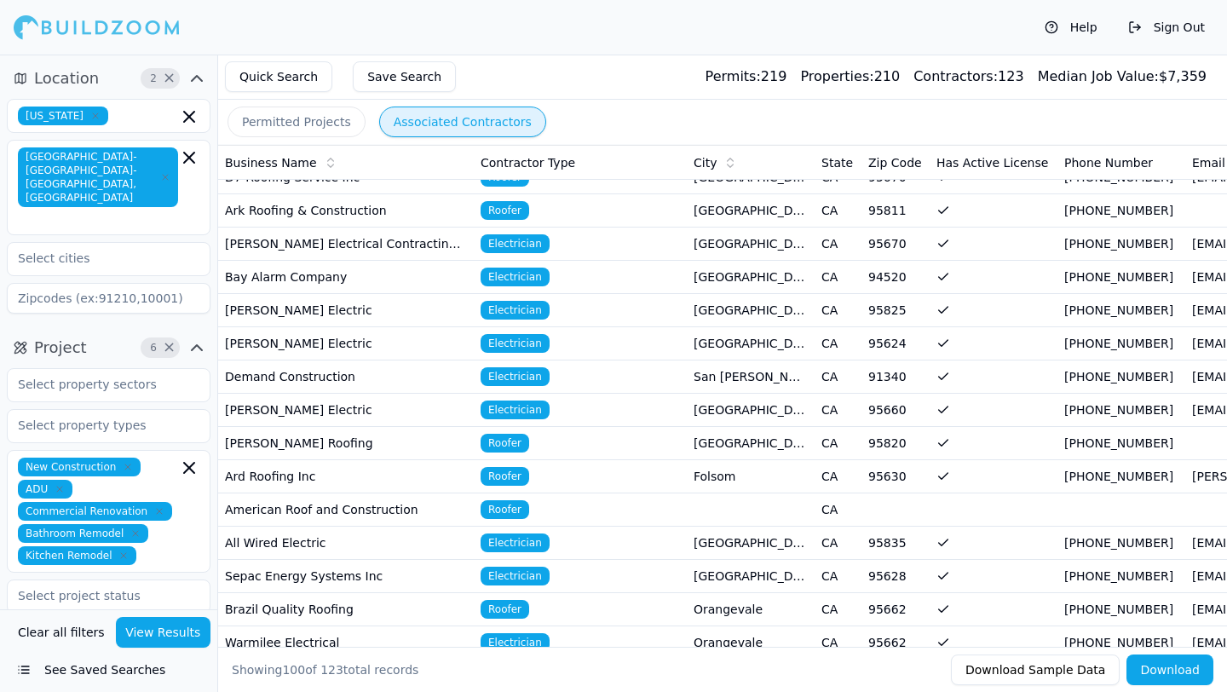
click at [341, 442] on td "[PERSON_NAME] Roofing" at bounding box center [346, 443] width 256 height 33
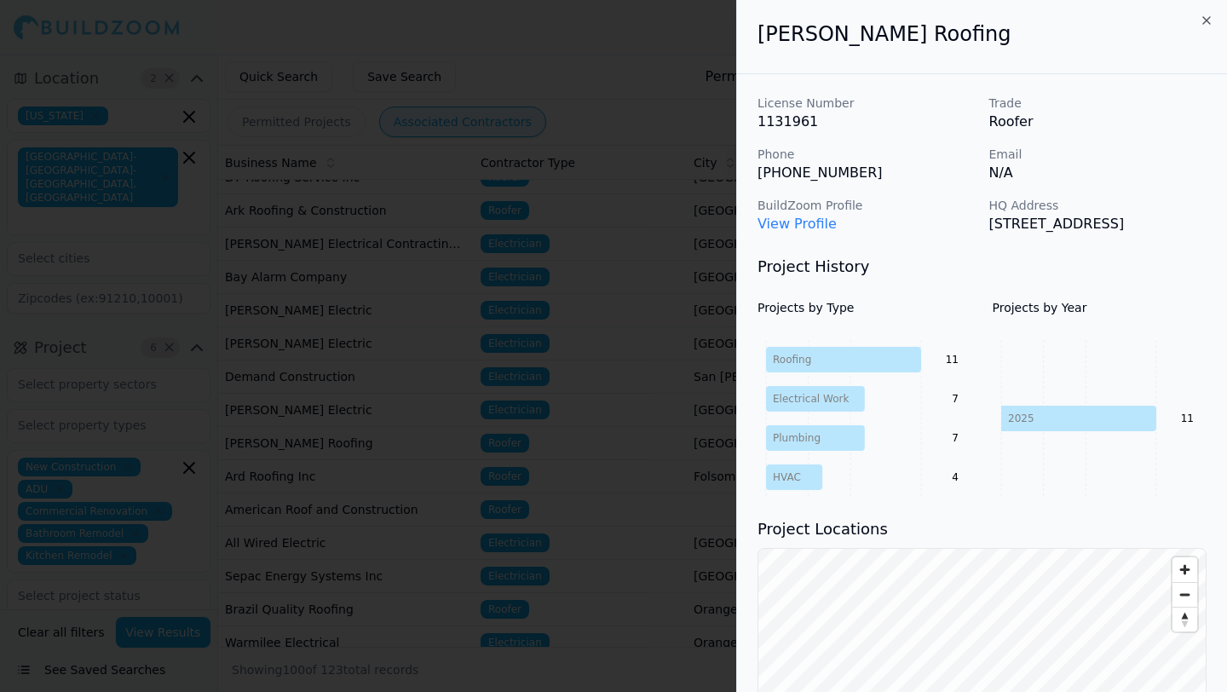
drag, startPoint x: 758, startPoint y: 36, endPoint x: 1170, endPoint y: 241, distance: 460.6
copy div "[PERSON_NAME] Roofing License Number 1131961 Trade Roofer Phone [PHONE_NUMBER] …"
click at [331, 373] on div at bounding box center [613, 346] width 1227 height 692
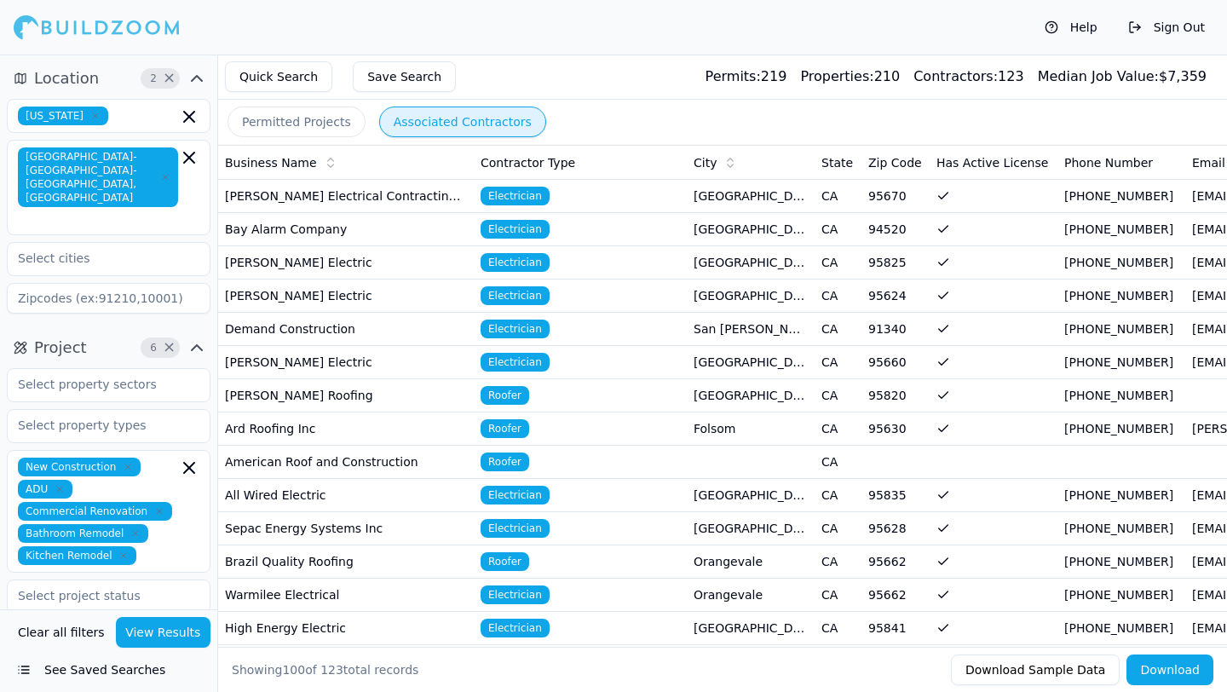
scroll to position [407, 0]
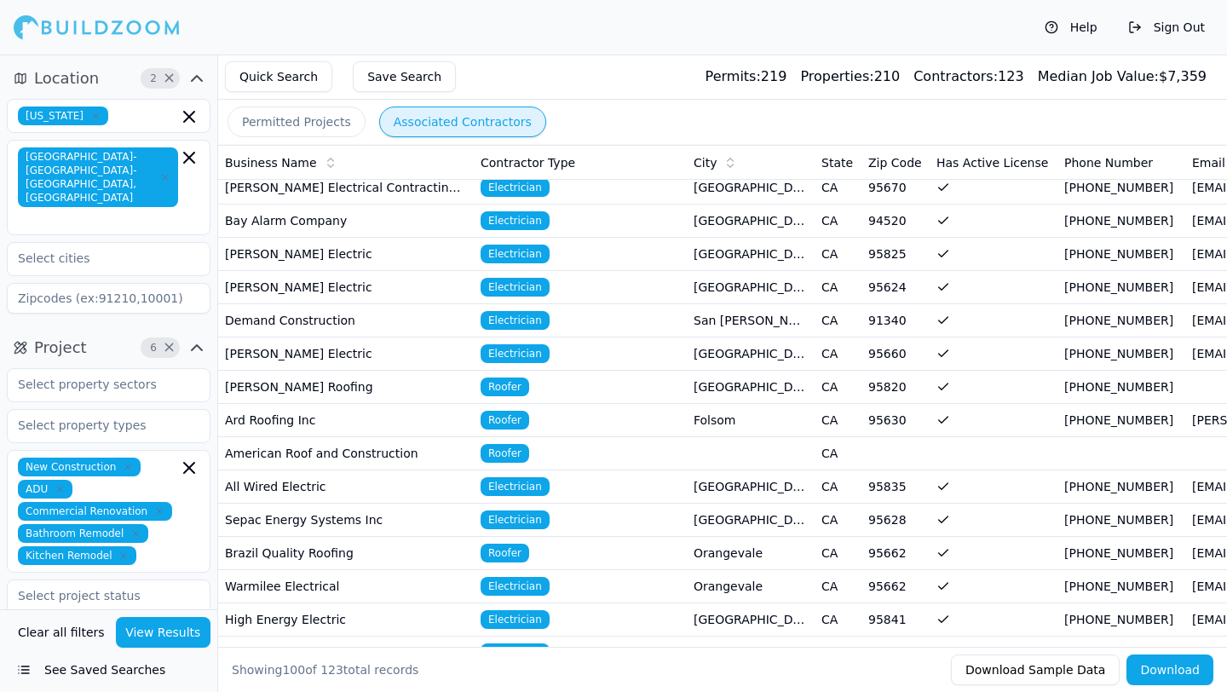
click at [381, 477] on td "All Wired Electric" at bounding box center [346, 486] width 256 height 33
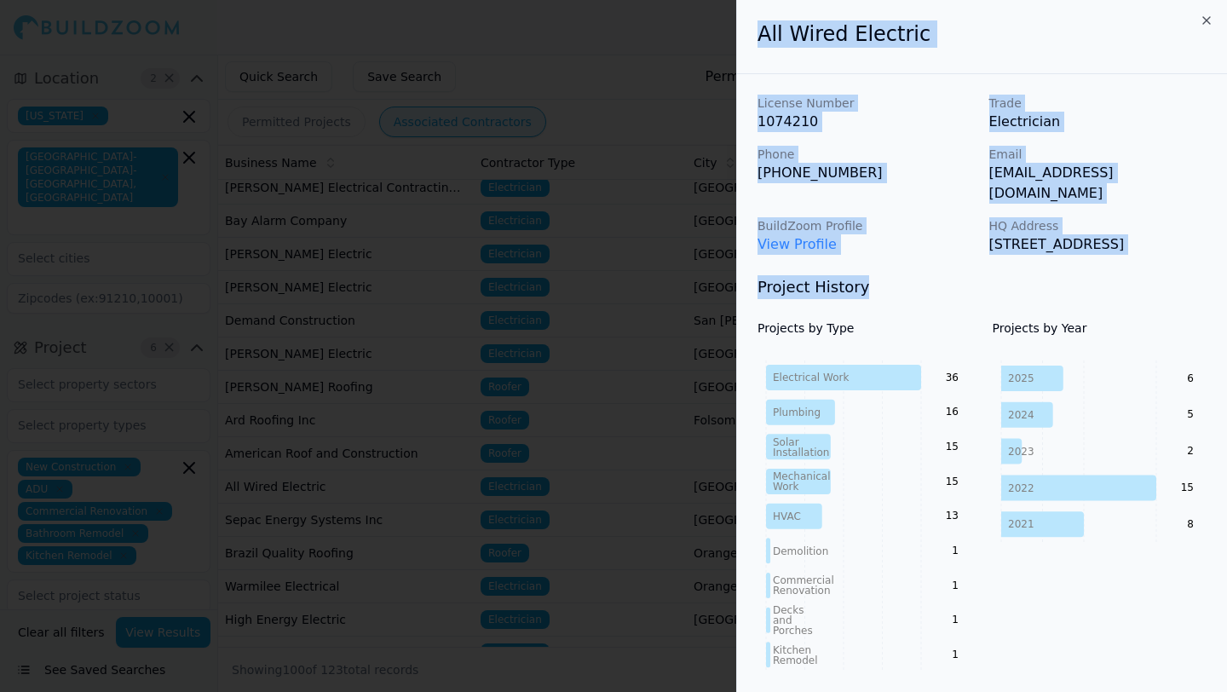
drag, startPoint x: 755, startPoint y: 36, endPoint x: 1226, endPoint y: 280, distance: 530.7
click at [1226, 280] on div "All Wired Electric License Number 1074210 Trade Electrician Phone [PHONE_NUMBER…" at bounding box center [982, 683] width 490 height 1367
copy div "All Wired Electric License Number 1074210 Trade Electrician Phone [PHONE_NUMBER…"
click at [463, 408] on div at bounding box center [613, 346] width 1227 height 692
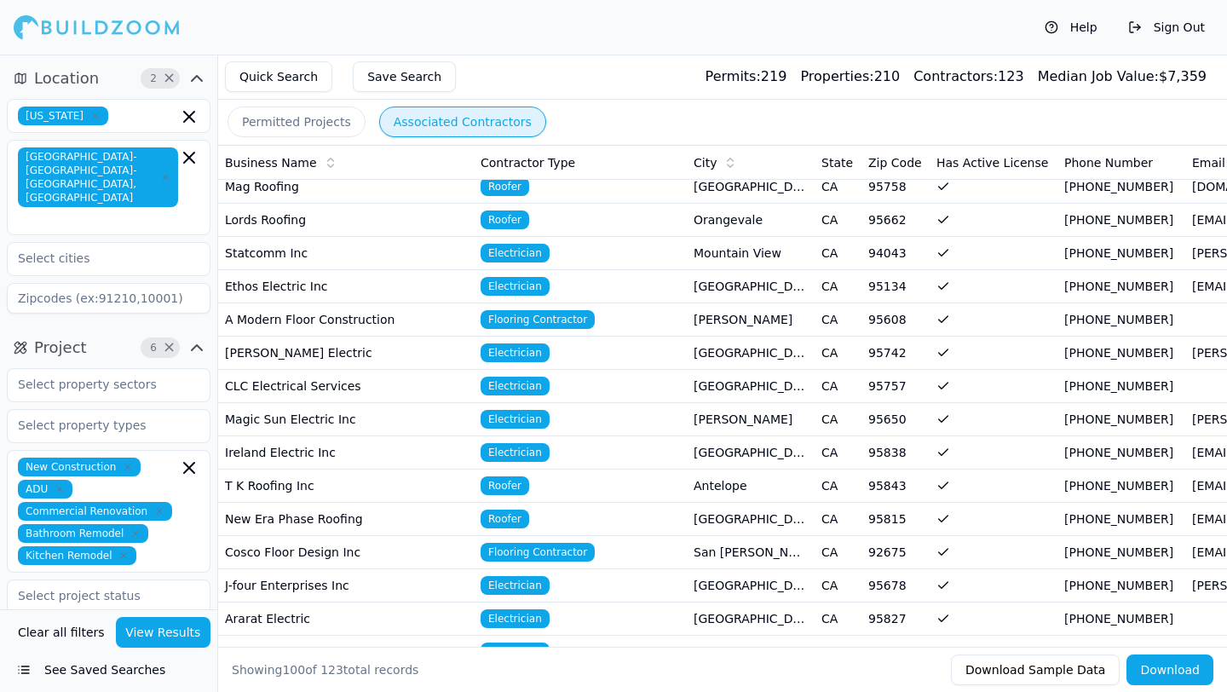
scroll to position [1799, 0]
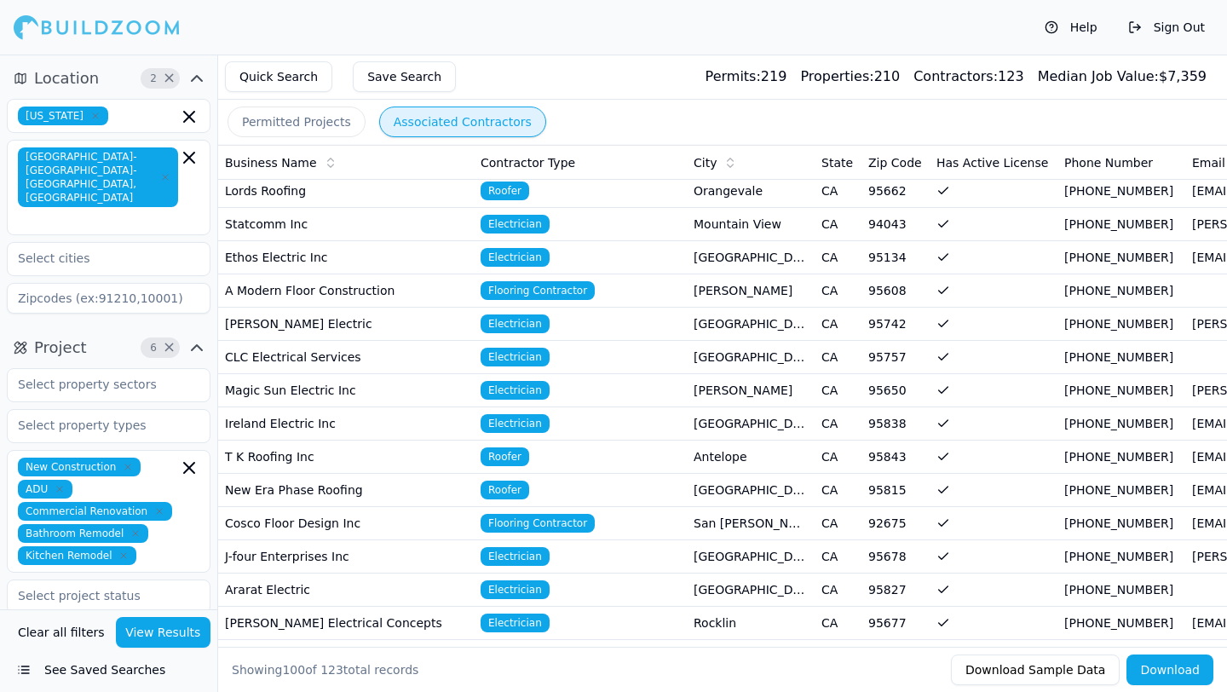
click at [417, 499] on td "New Era Phase Roofing" at bounding box center [346, 490] width 256 height 33
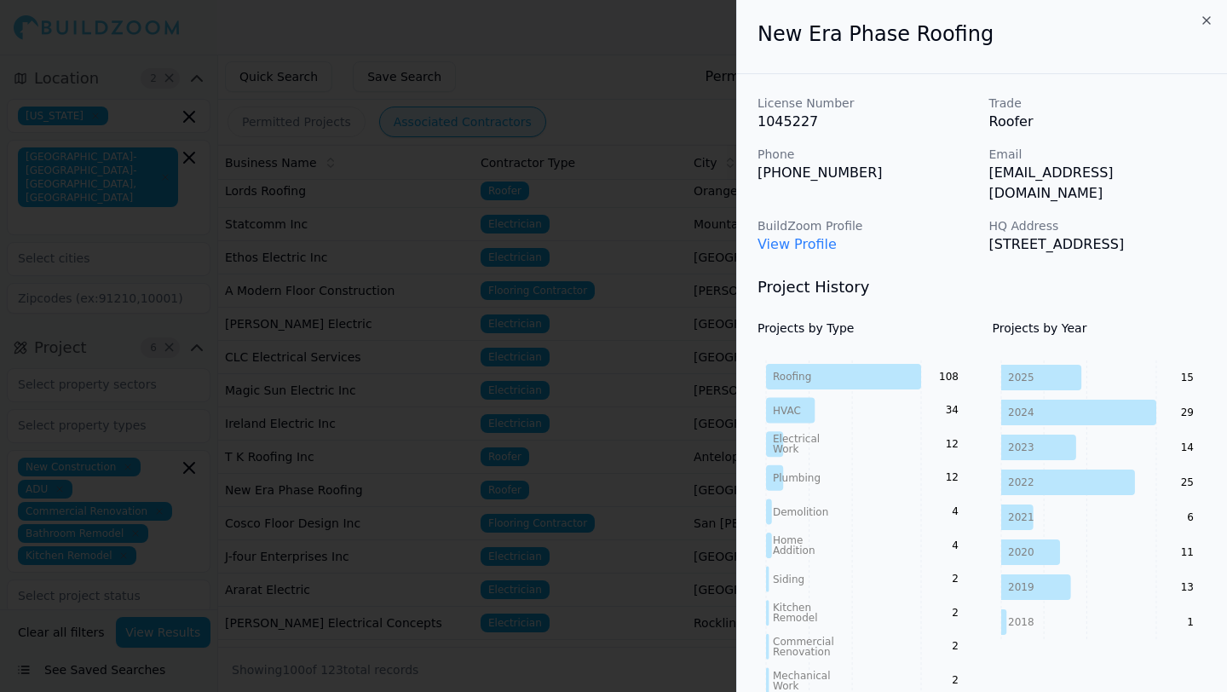
drag, startPoint x: 756, startPoint y: 36, endPoint x: 1108, endPoint y: 252, distance: 413.8
click at [474, 334] on div at bounding box center [613, 346] width 1227 height 692
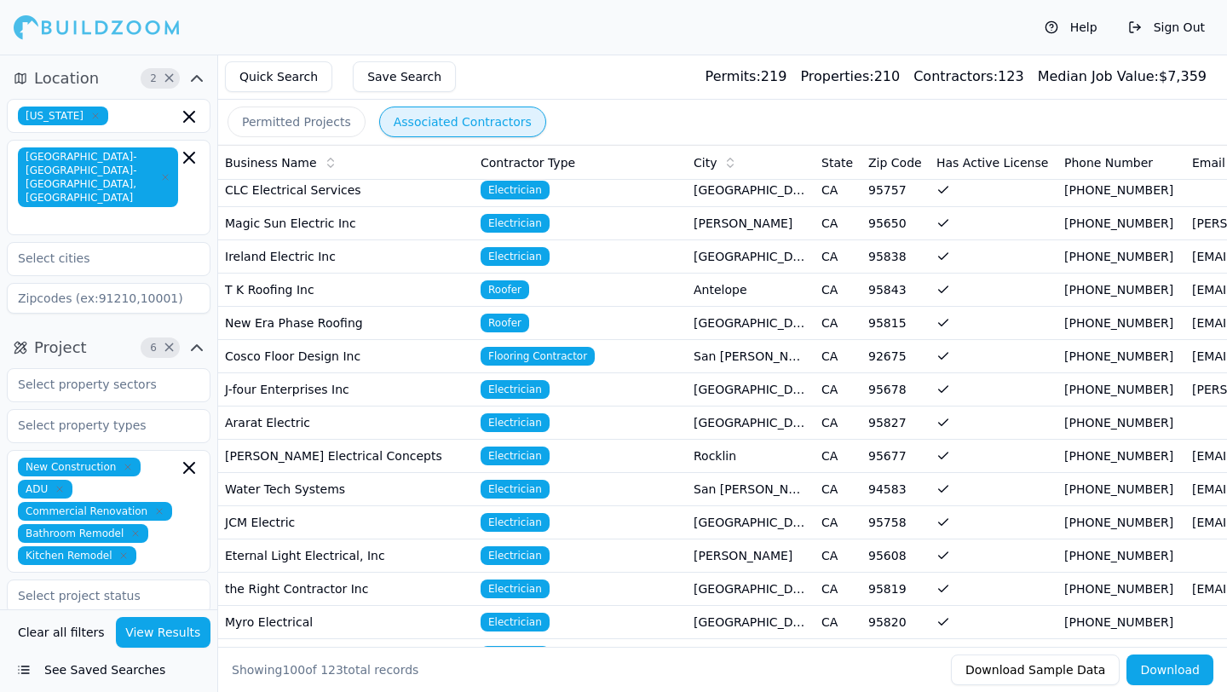
scroll to position [1967, 0]
